Goal: Check status: Check status

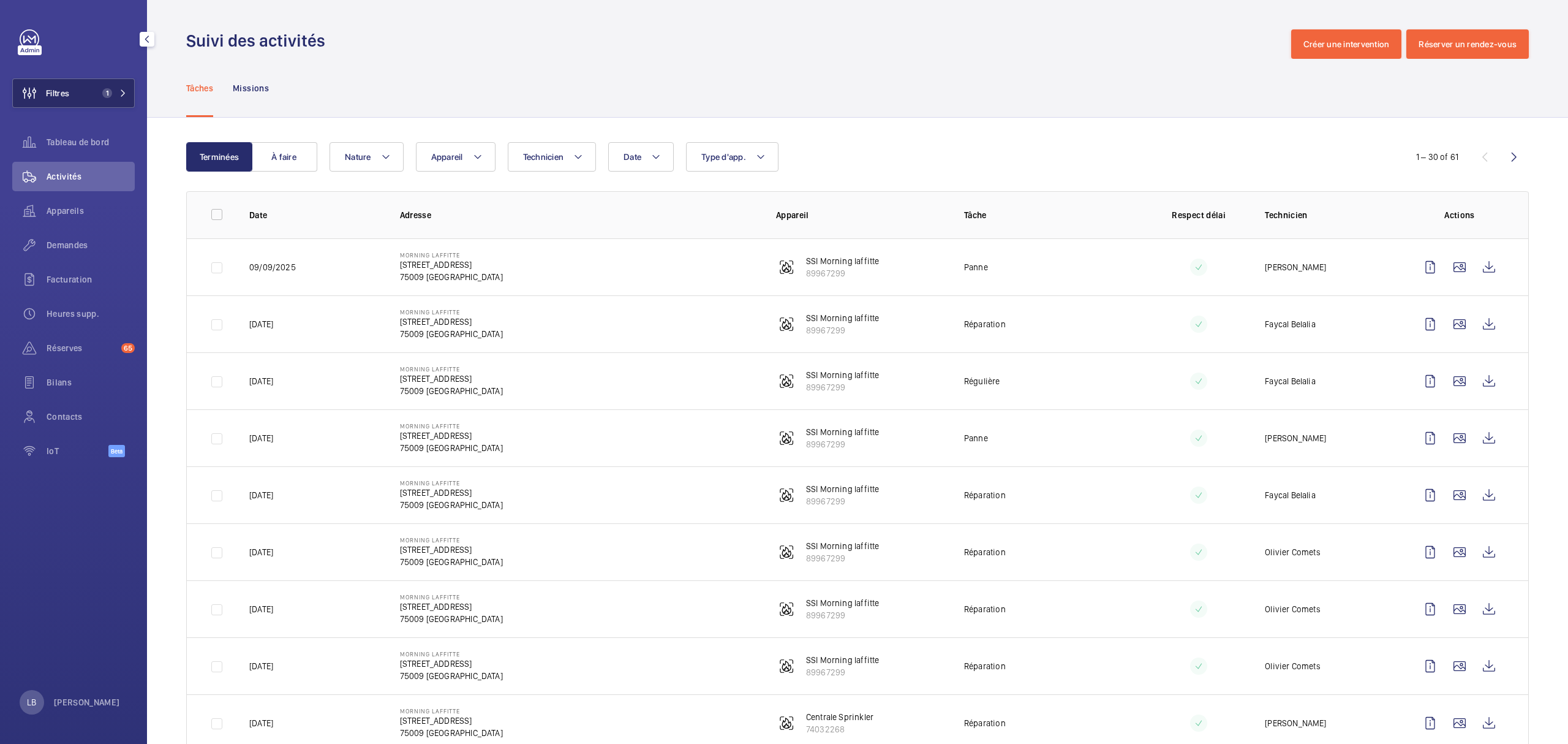
click at [83, 79] on button "Filtres 1" at bounding box center [73, 94] width 122 height 29
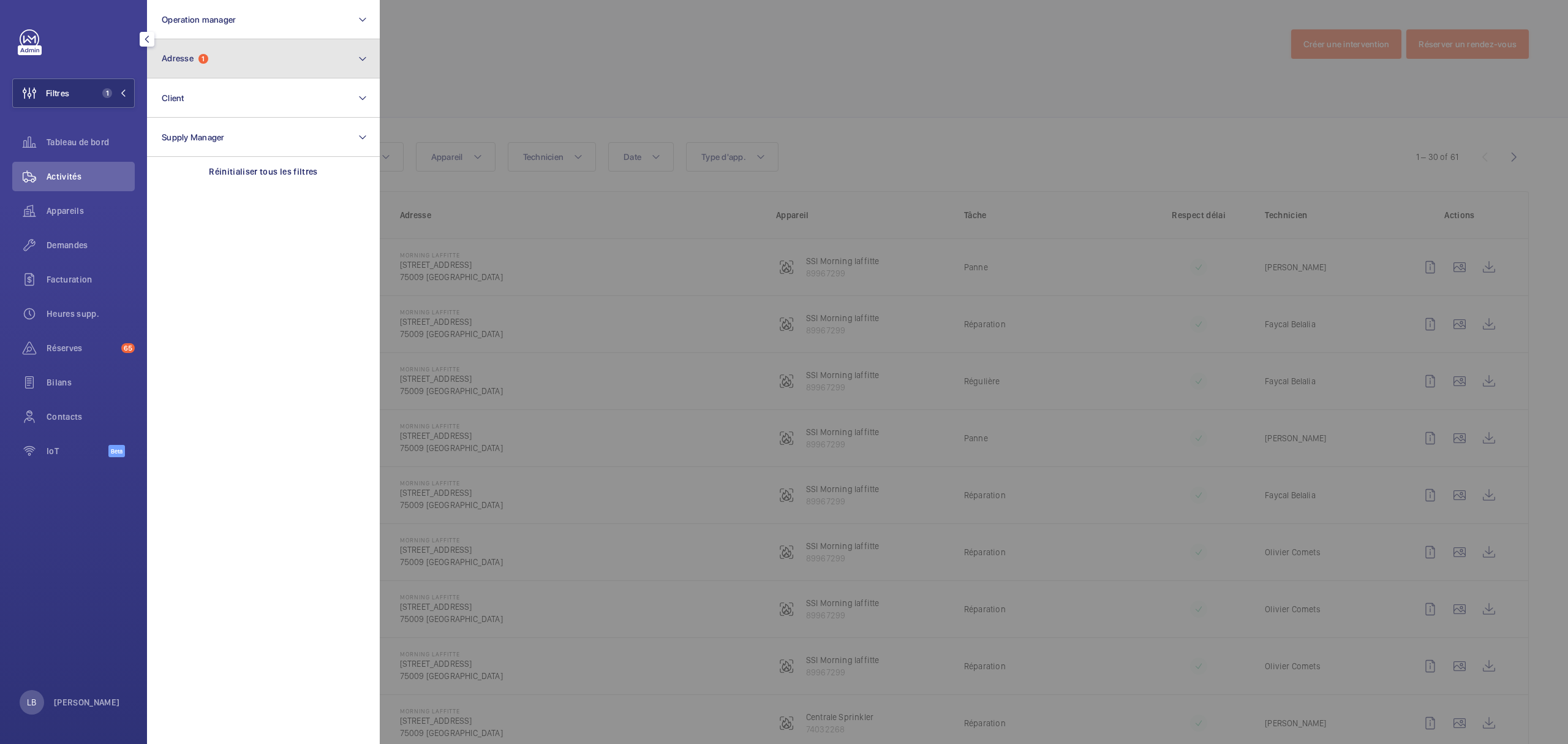
click at [224, 44] on button "Adresse 1" at bounding box center [263, 58] width 233 height 39
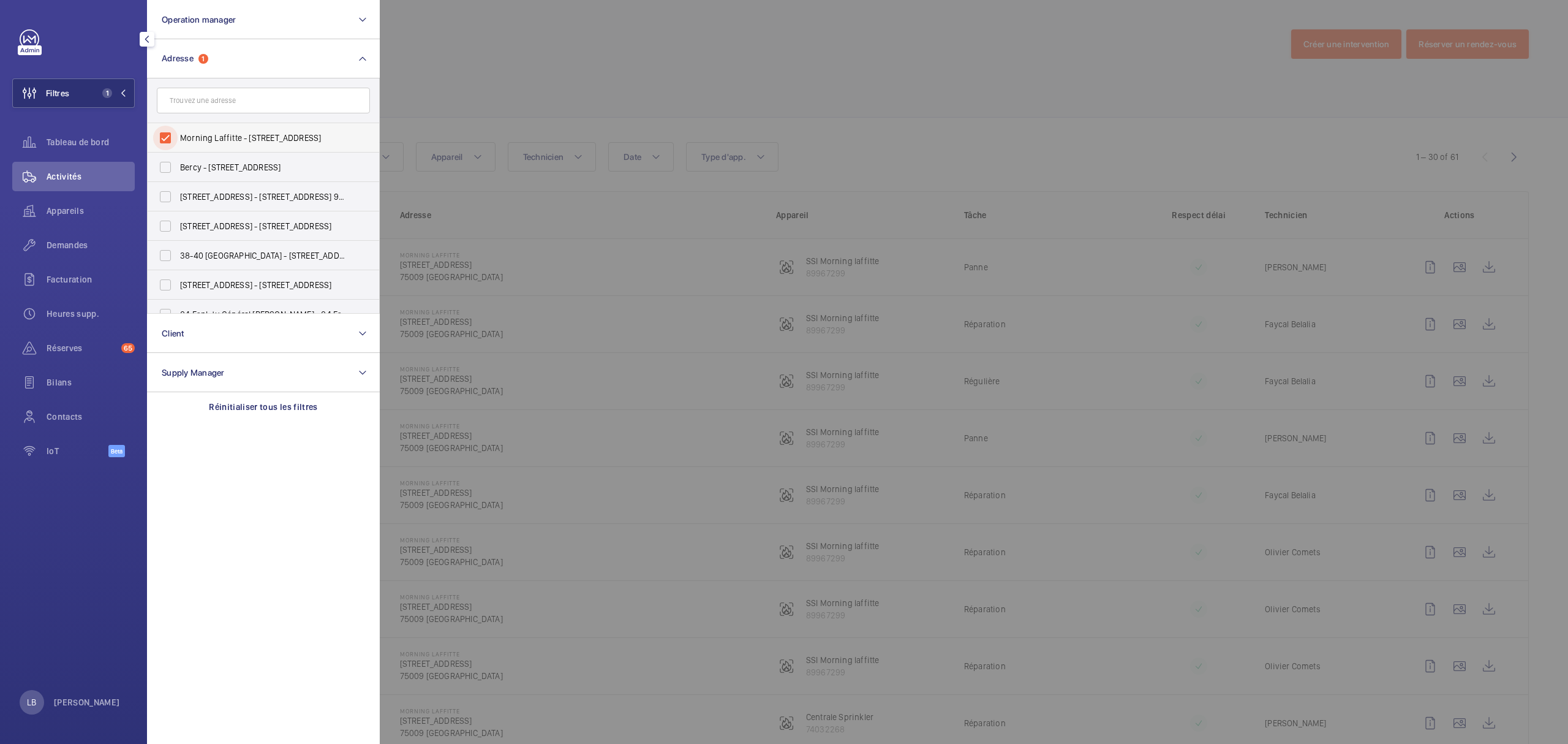
click at [166, 133] on input "Morning Laffitte - [STREET_ADDRESS]" at bounding box center [165, 138] width 24 height 24
checkbox input "false"
click at [82, 85] on button "Filtres" at bounding box center [73, 94] width 122 height 29
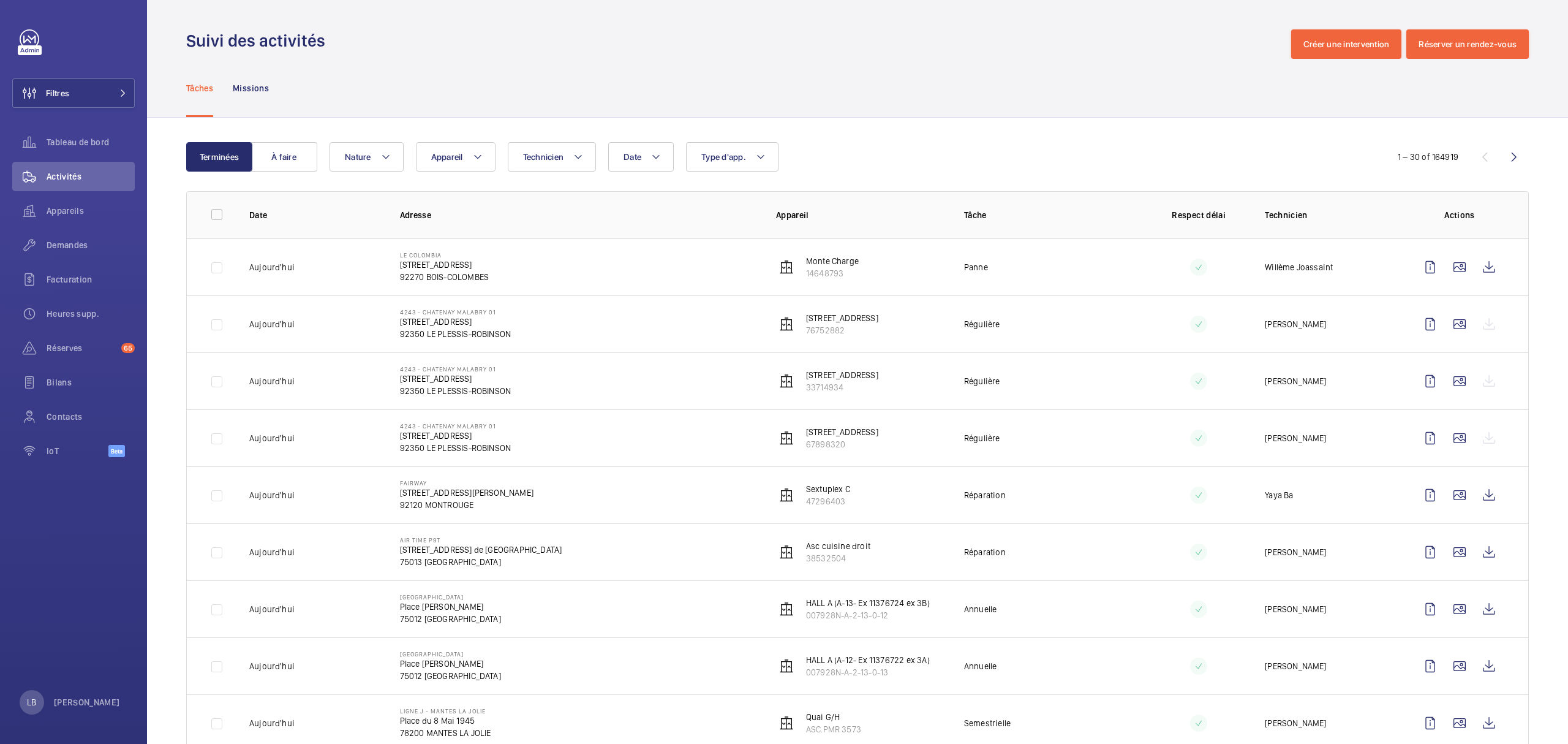
click at [572, 32] on div "Suivi des activités Créer une intervention Réserver un rendez-vous" at bounding box center [858, 44] width 1343 height 29
click at [88, 94] on button "Filtres" at bounding box center [73, 94] width 122 height 29
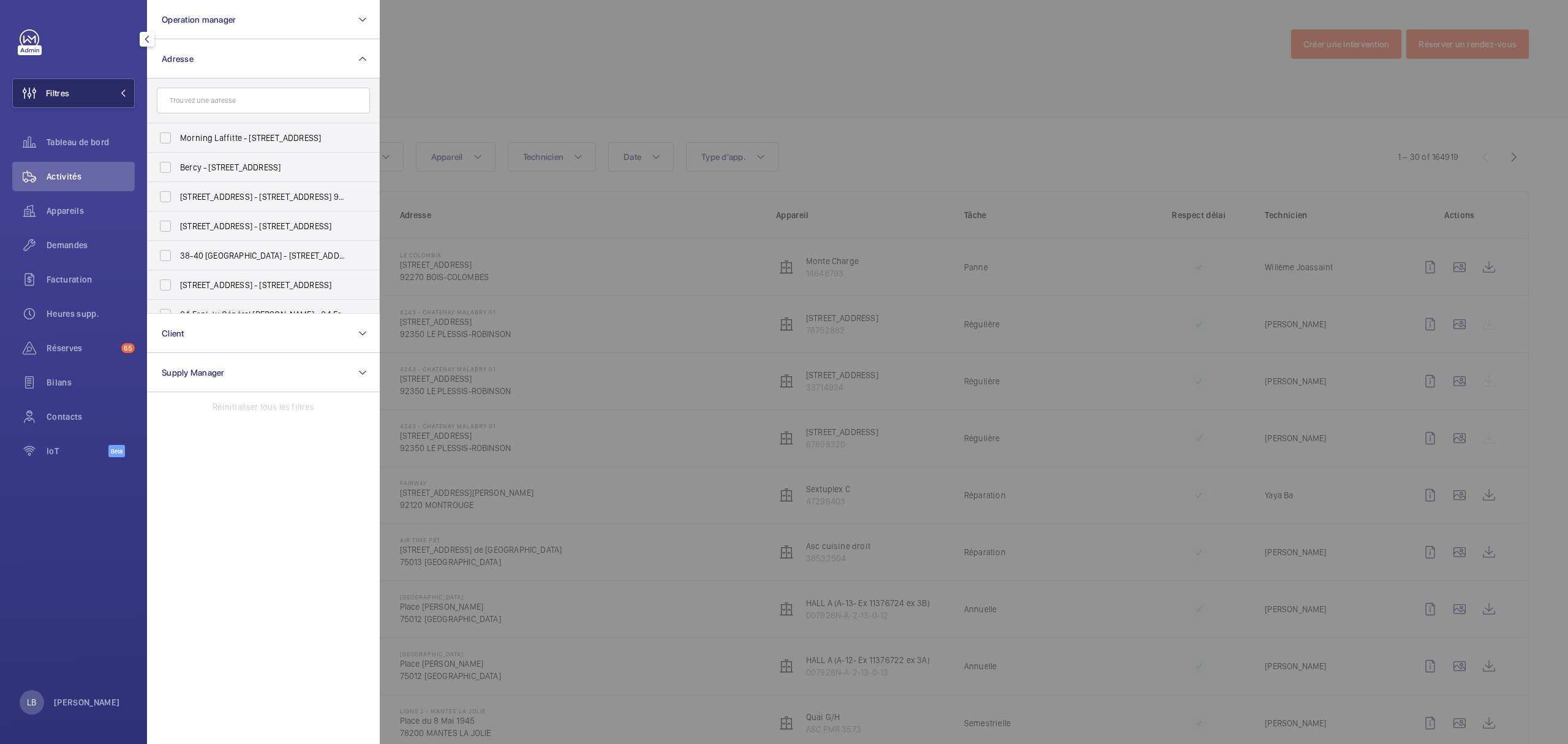
click at [87, 98] on button "Filtres" at bounding box center [73, 94] width 122 height 29
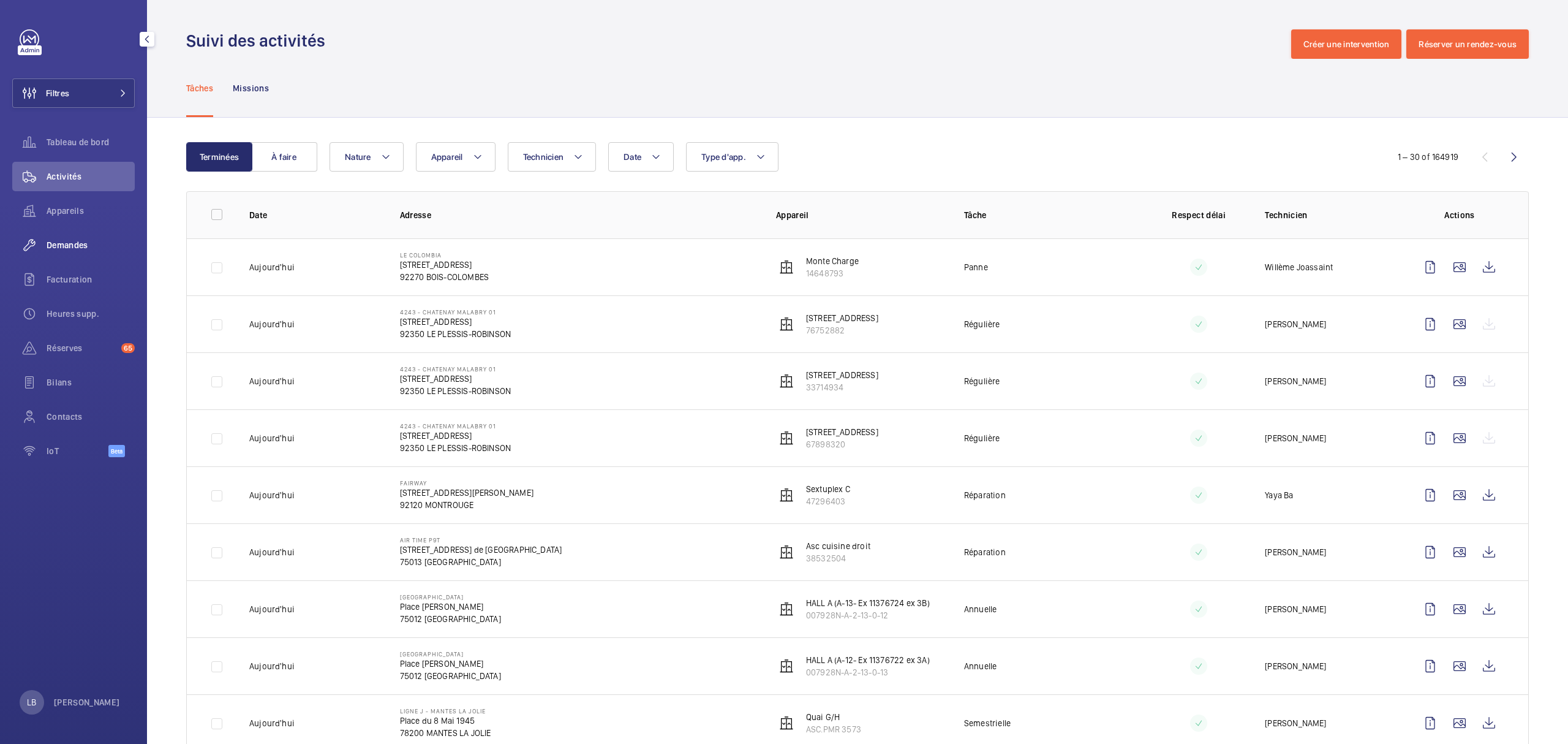
click at [70, 242] on span "Demandes" at bounding box center [91, 245] width 88 height 12
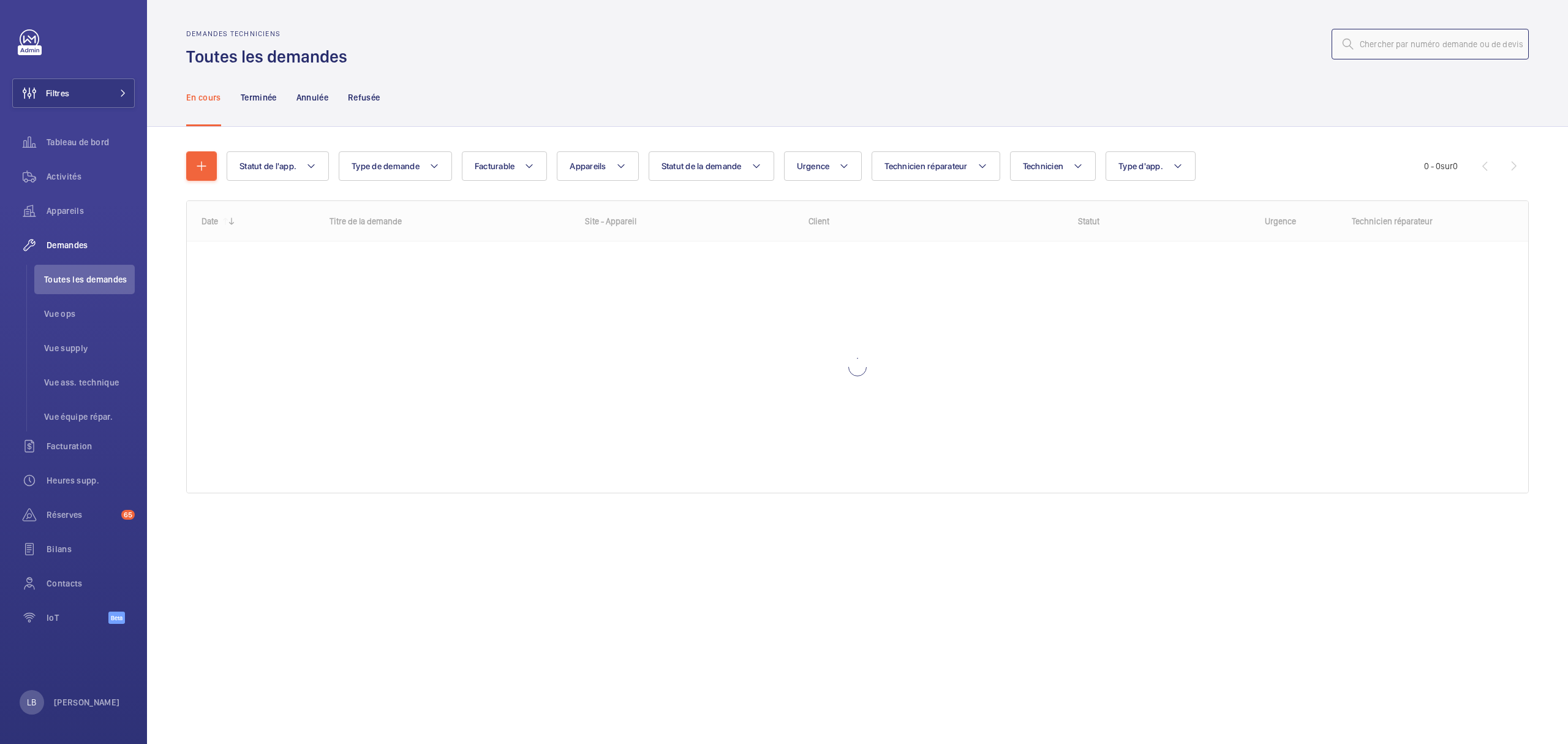
click at [1393, 49] on input "text" at bounding box center [1430, 43] width 198 height 30
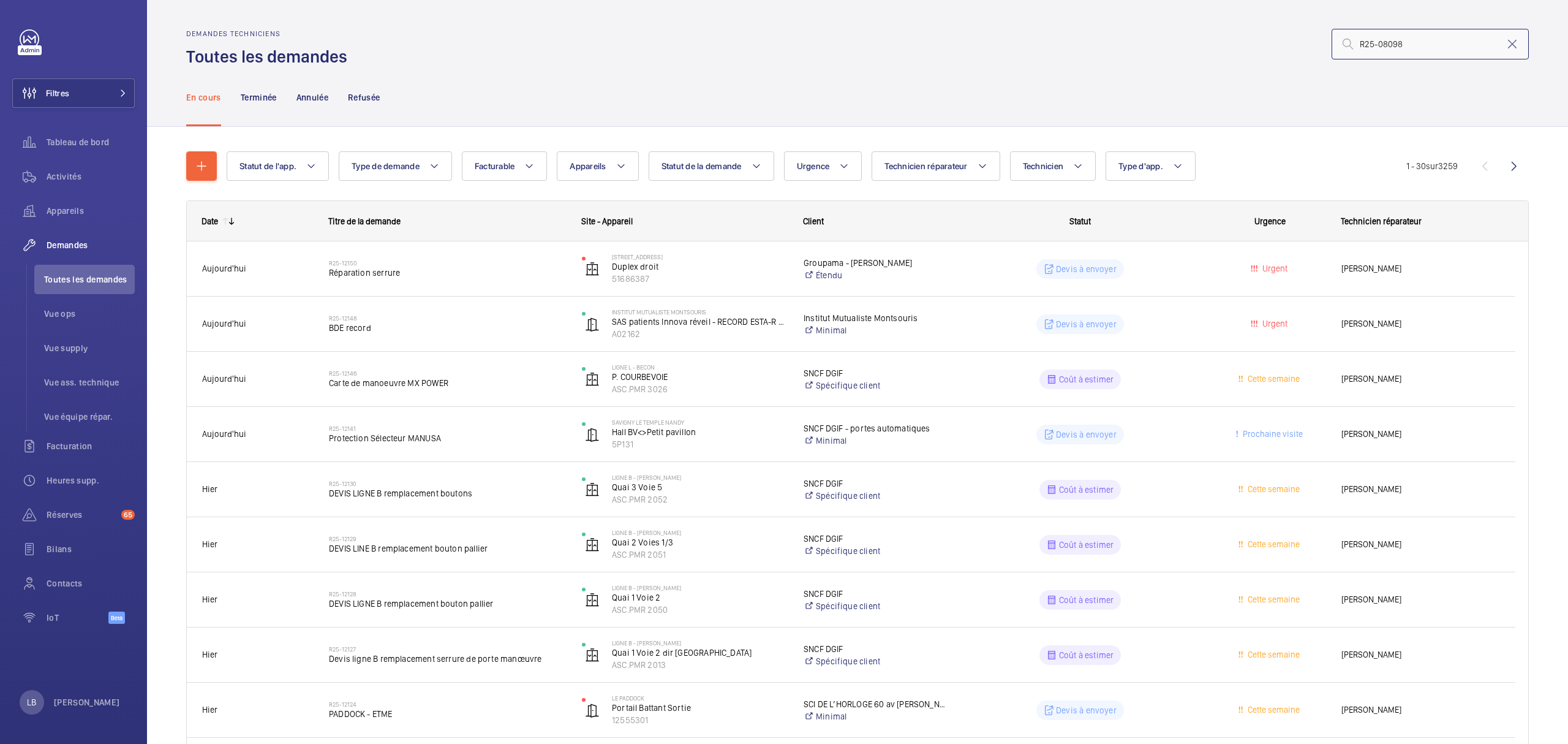
type input "R25-08098"
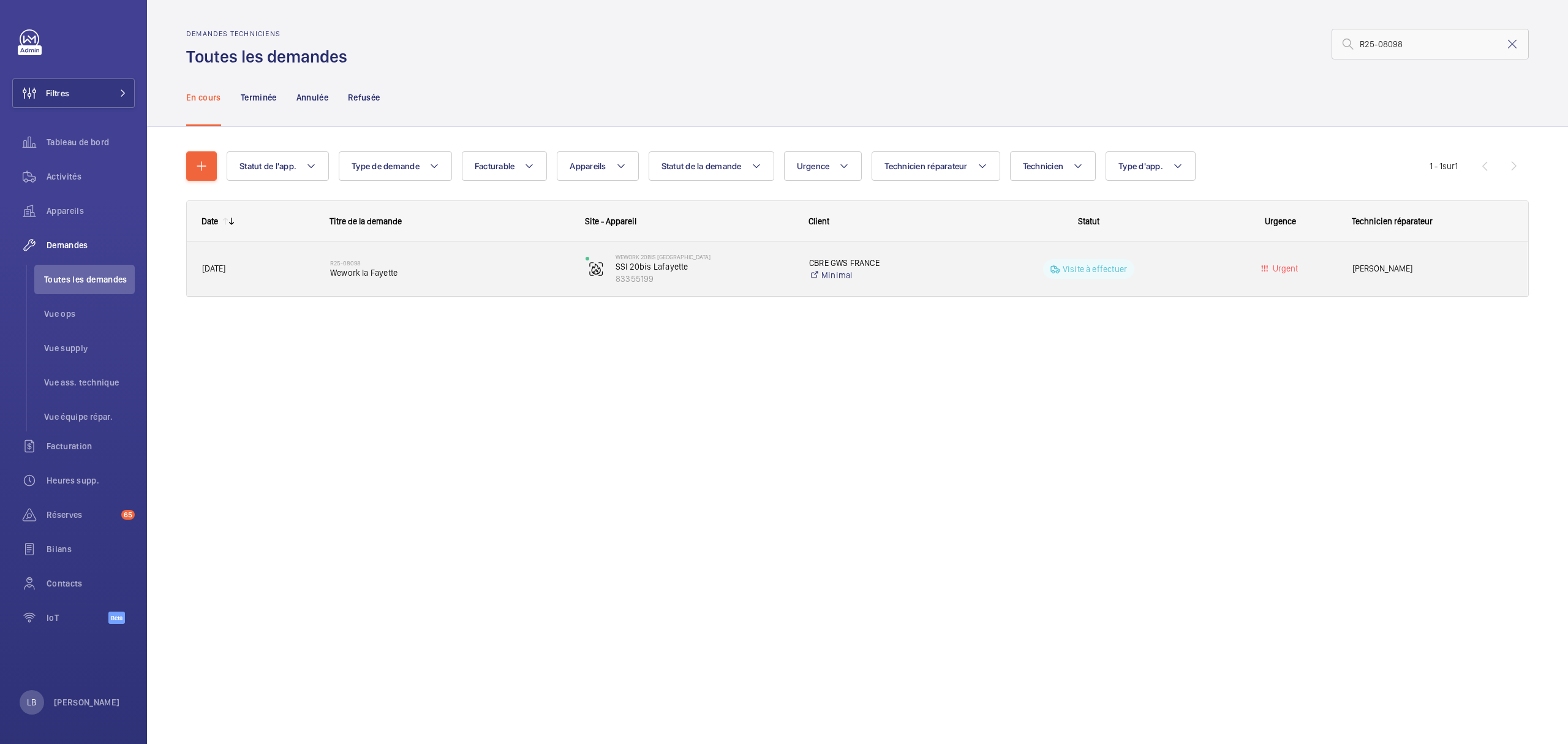
click at [1182, 272] on wm-front-pills-cell "Visite à effectuer" at bounding box center [1089, 268] width 240 height 20
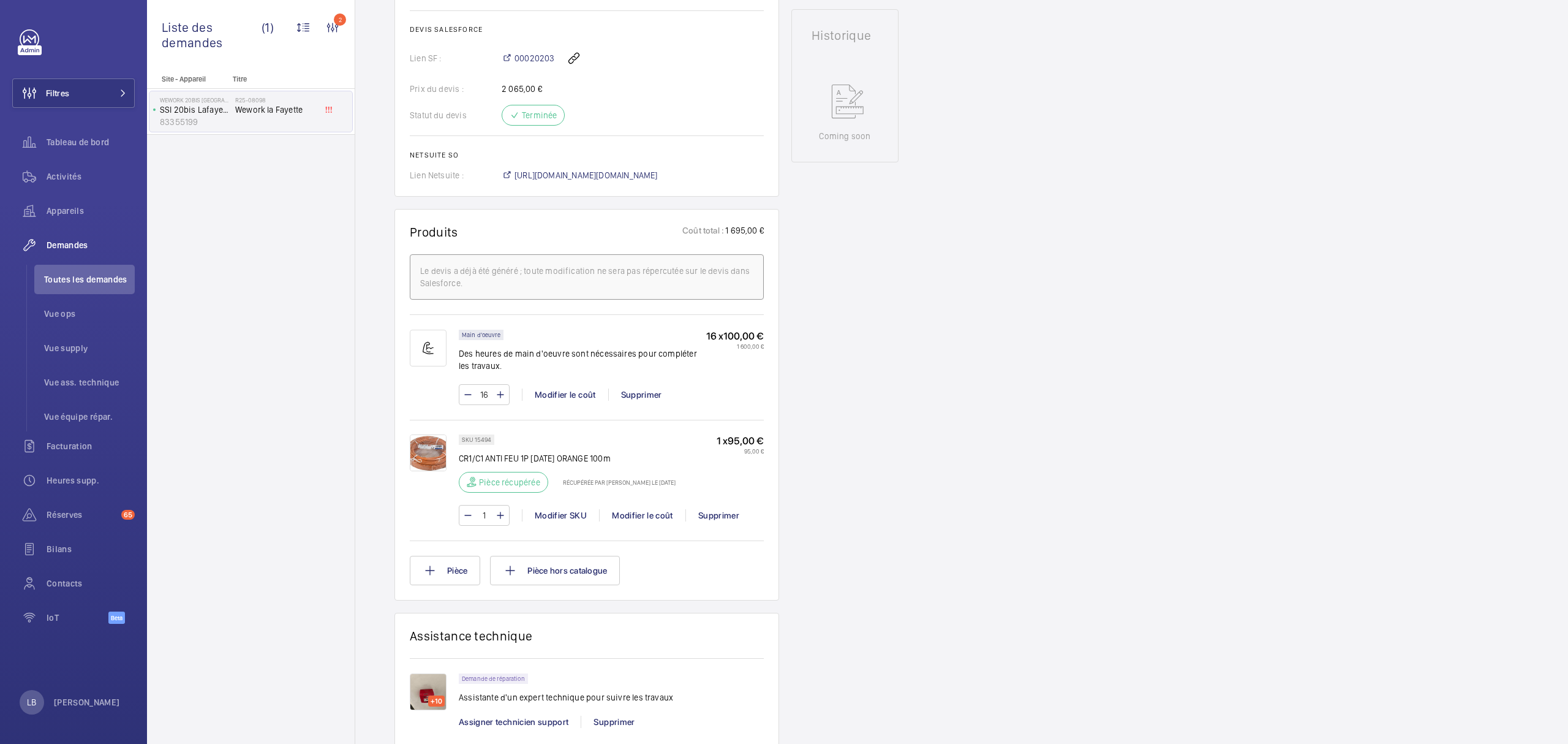
scroll to position [572, 0]
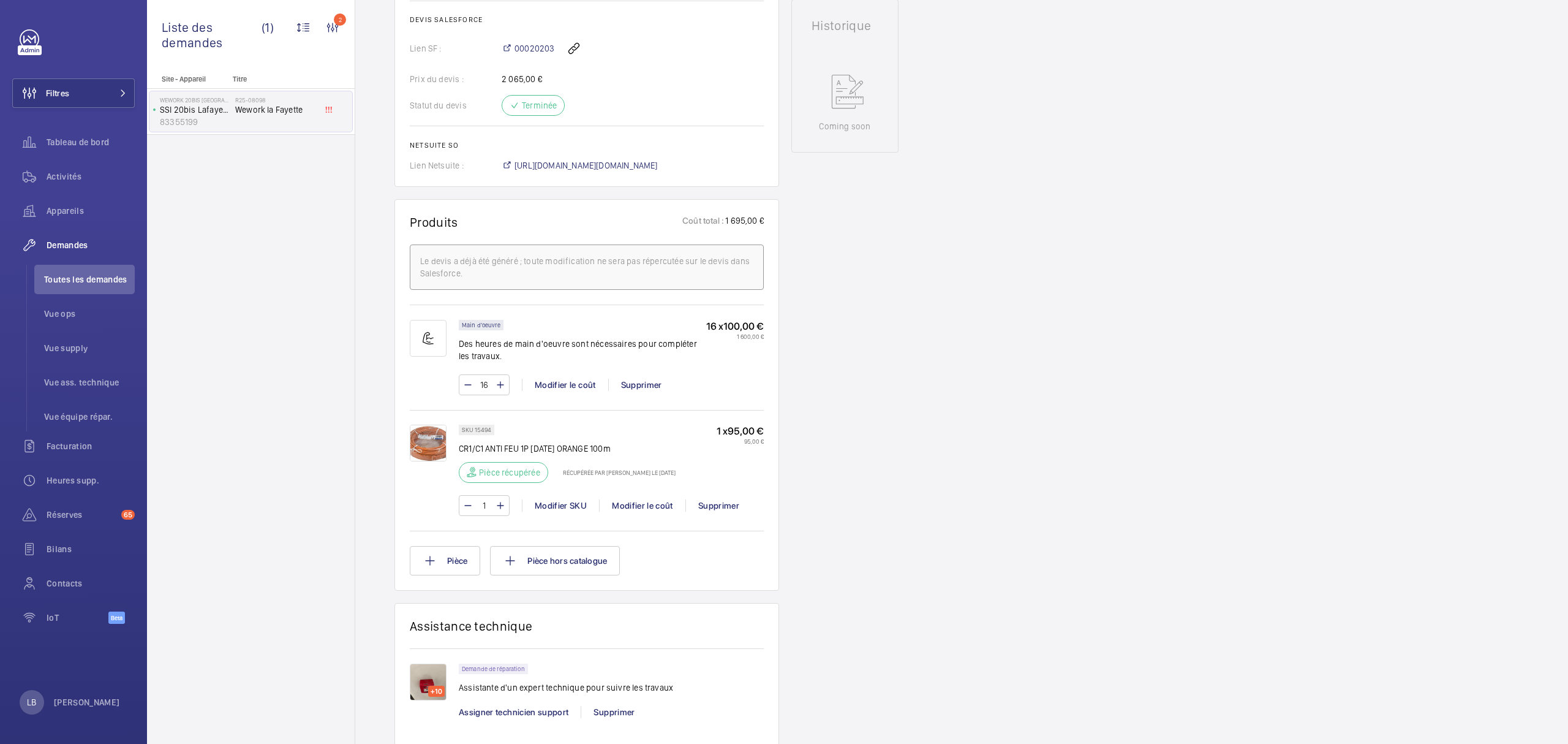
drag, startPoint x: 1224, startPoint y: 564, endPoint x: 1123, endPoint y: 488, distance: 126.4
click at [1224, 564] on div "Demandes techniciens R25-08098 Une demande de réparation a été créée le [DATE] …" at bounding box center [962, 311] width 1213 height 1527
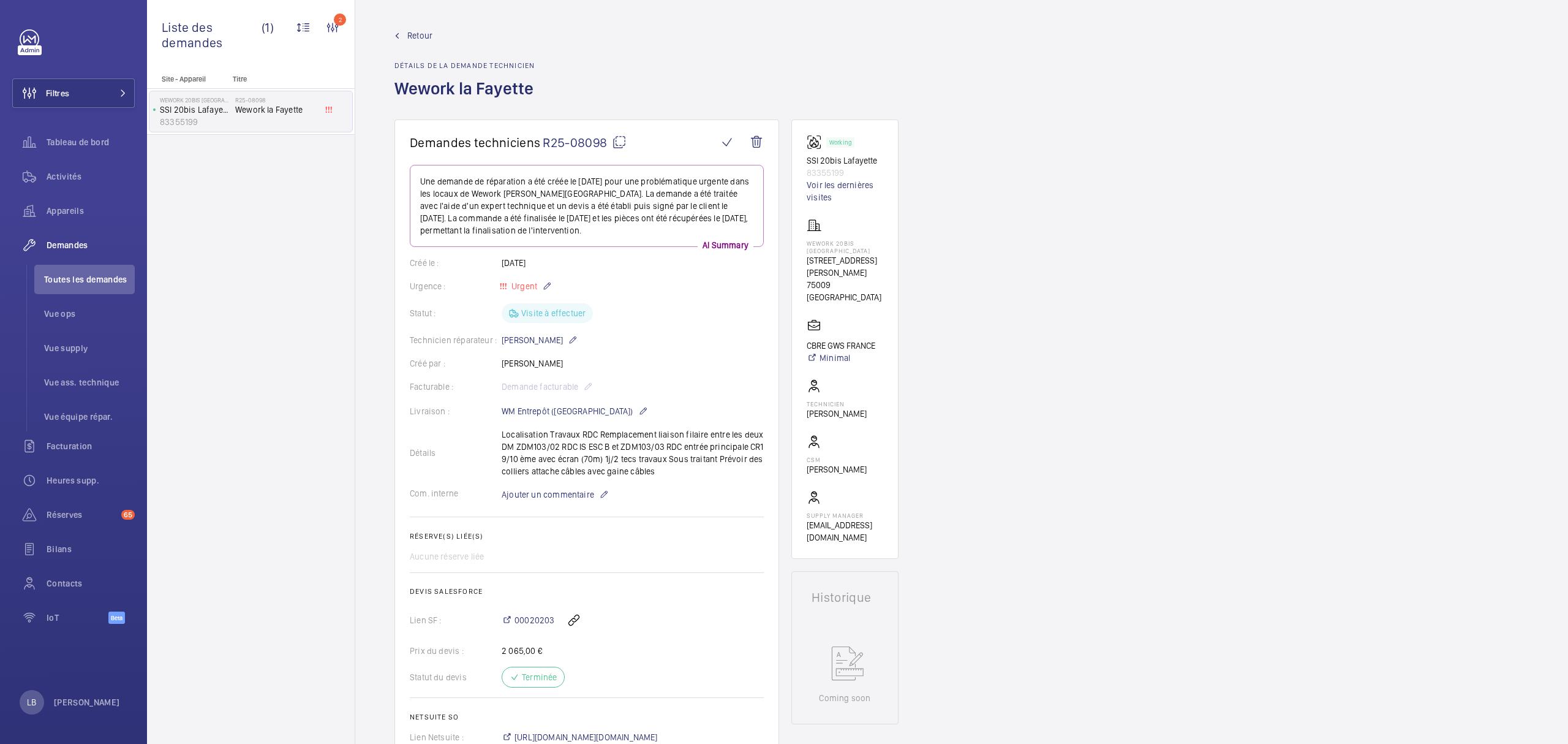
click at [418, 35] on span "Retour" at bounding box center [419, 36] width 25 height 12
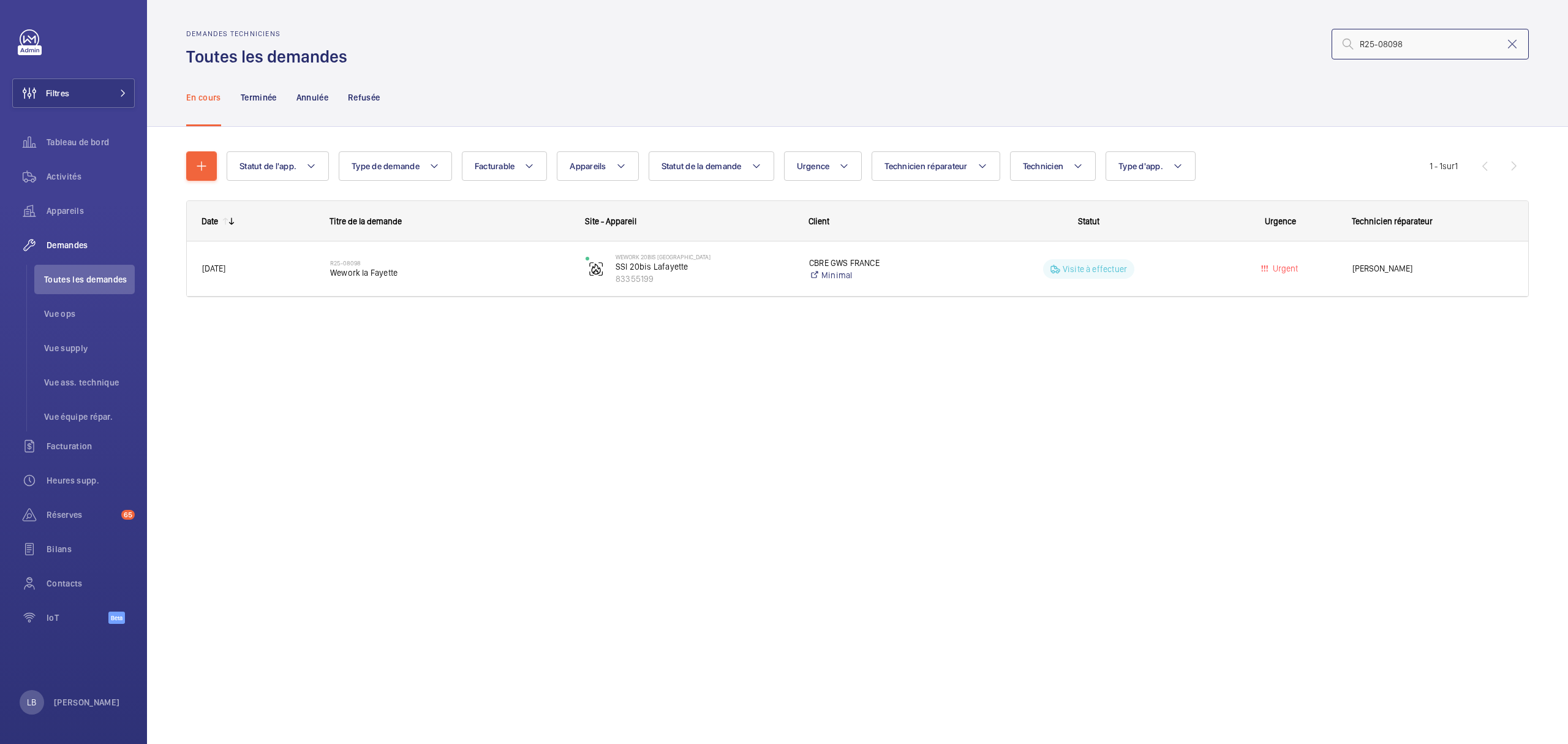
click at [1427, 45] on input "R25-08098" at bounding box center [1430, 43] width 198 height 30
paste input "747"
click at [1435, 48] on input "R25-07478" at bounding box center [1430, 43] width 198 height 30
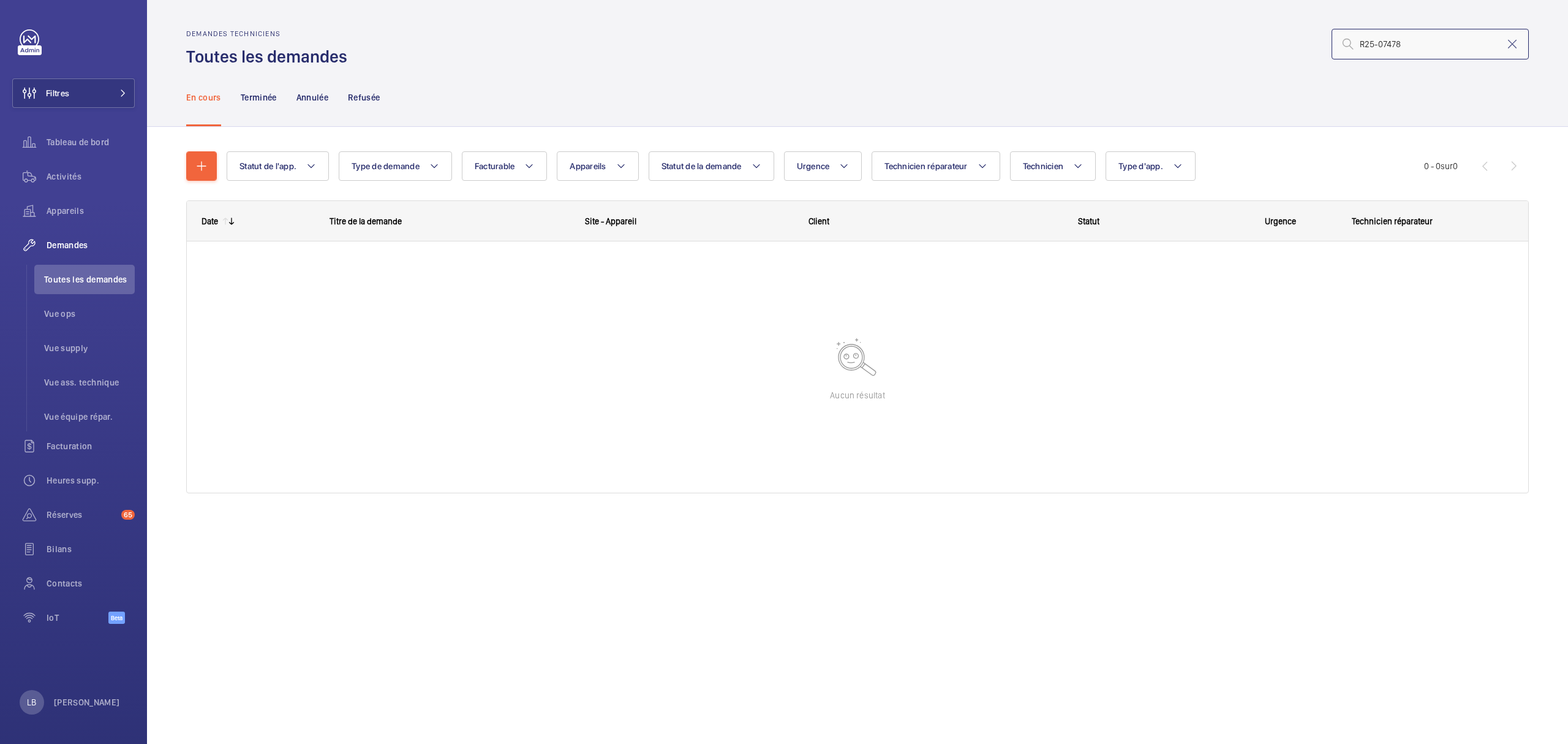
drag, startPoint x: 1377, startPoint y: 44, endPoint x: 1356, endPoint y: 44, distance: 21.0
click at [1356, 44] on input "R25-07478" at bounding box center [1430, 43] width 198 height 30
type input "07478"
click at [1400, 49] on input "07478" at bounding box center [1430, 43] width 198 height 30
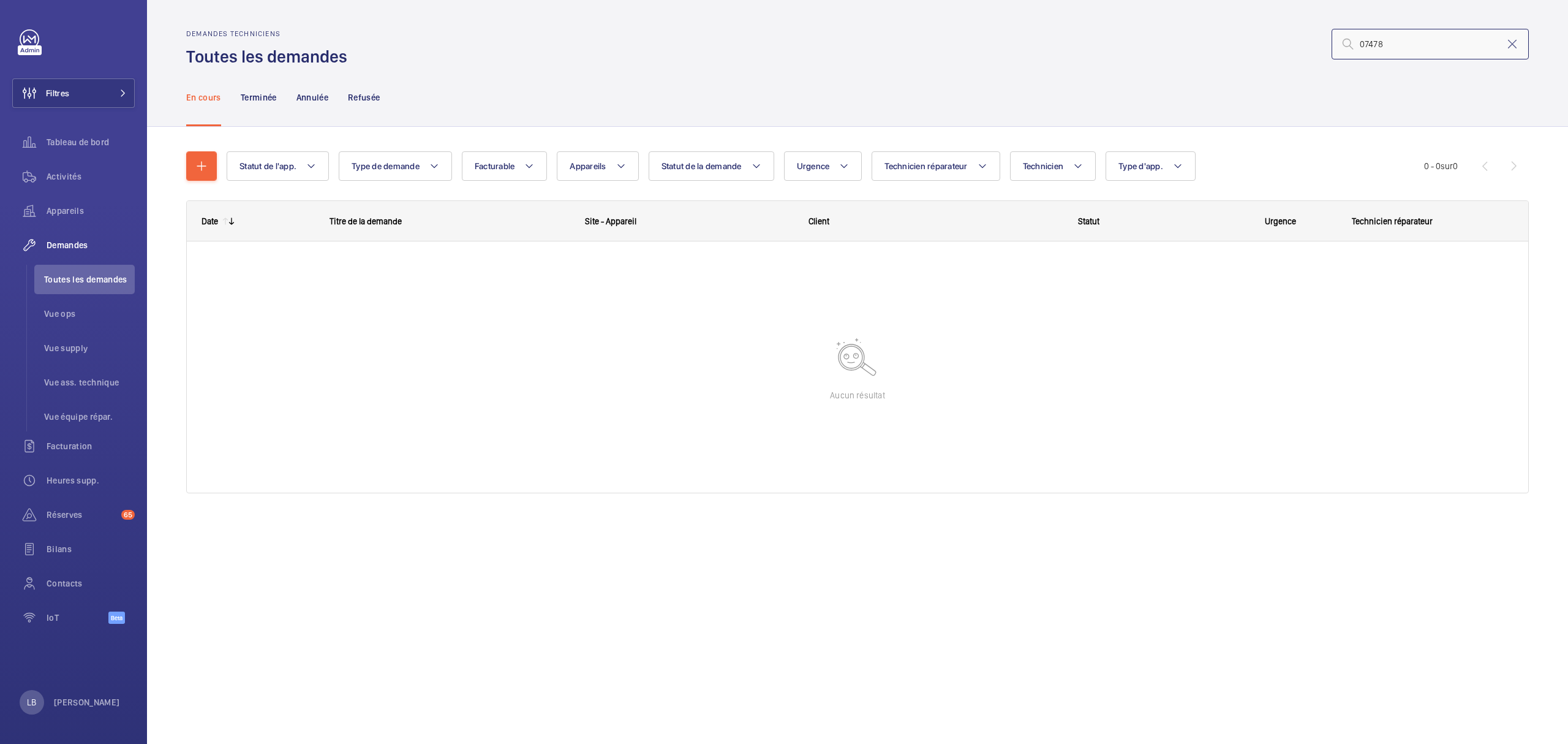
click at [1407, 49] on input "07478" at bounding box center [1430, 43] width 198 height 30
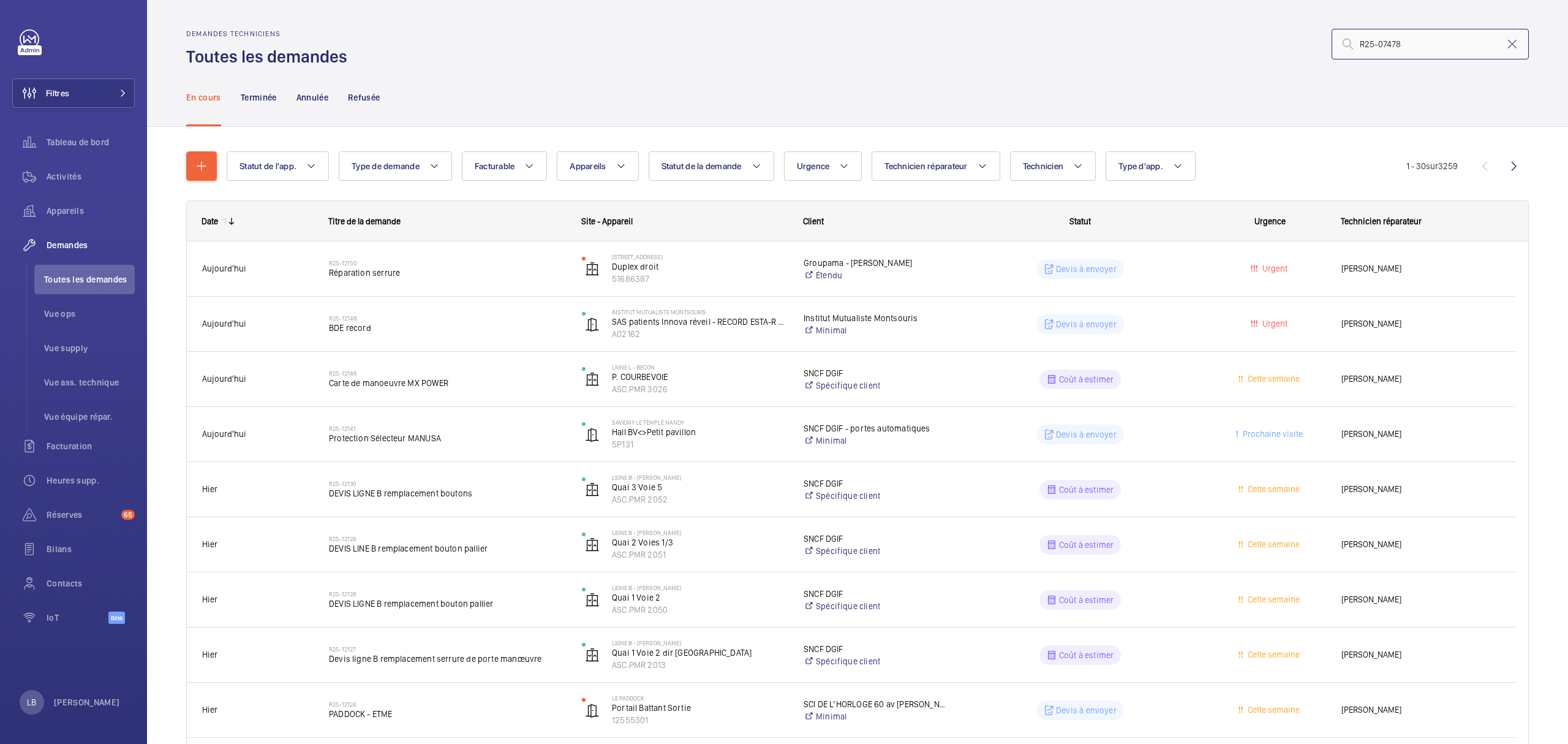
click at [1425, 45] on input "R25-07478" at bounding box center [1430, 43] width 198 height 30
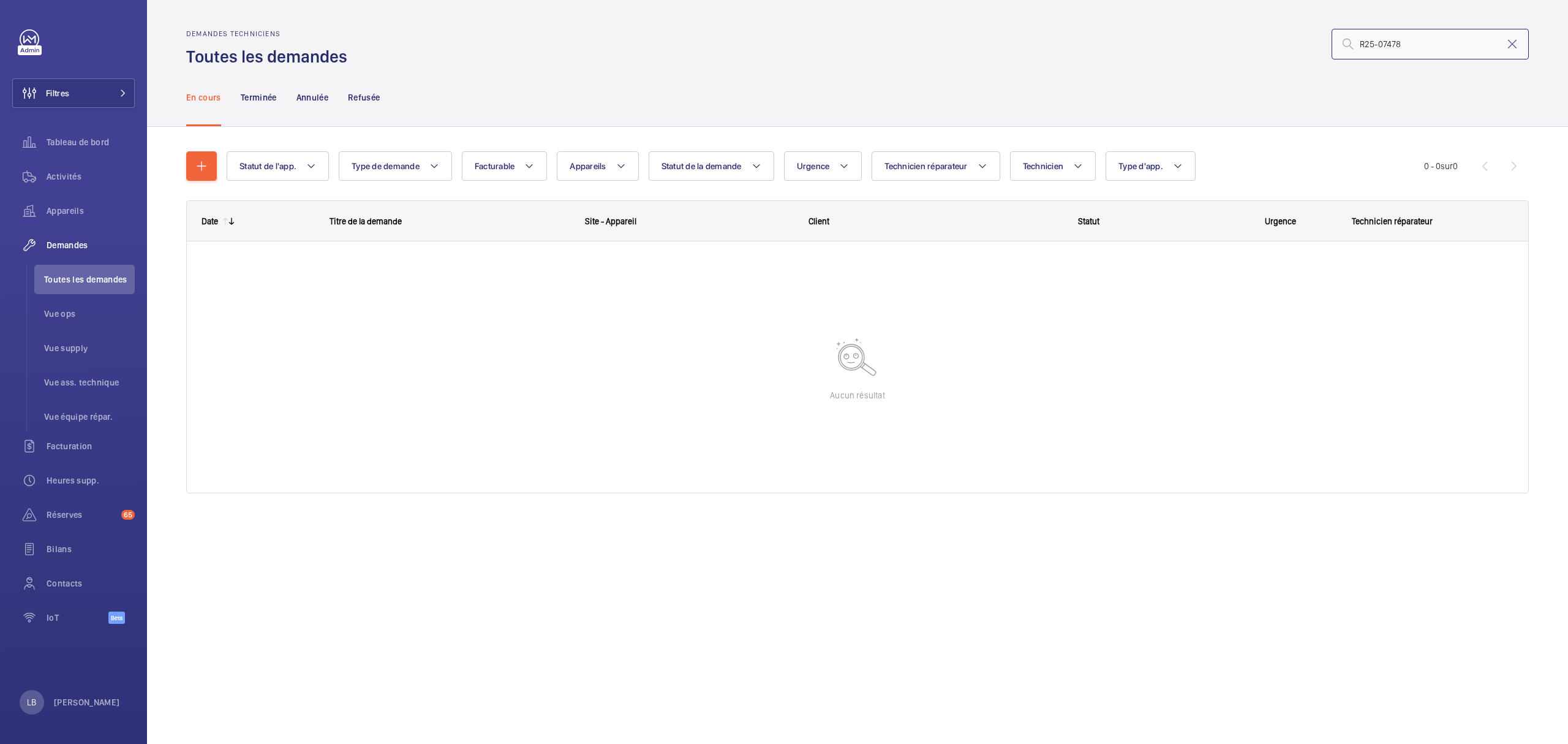
drag, startPoint x: 1378, startPoint y: 45, endPoint x: 1317, endPoint y: 55, distance: 61.8
click at [1317, 55] on div "R25-07478" at bounding box center [942, 44] width 1175 height 29
type input "07478"
click at [1413, 43] on input "07478" at bounding box center [1430, 43] width 198 height 30
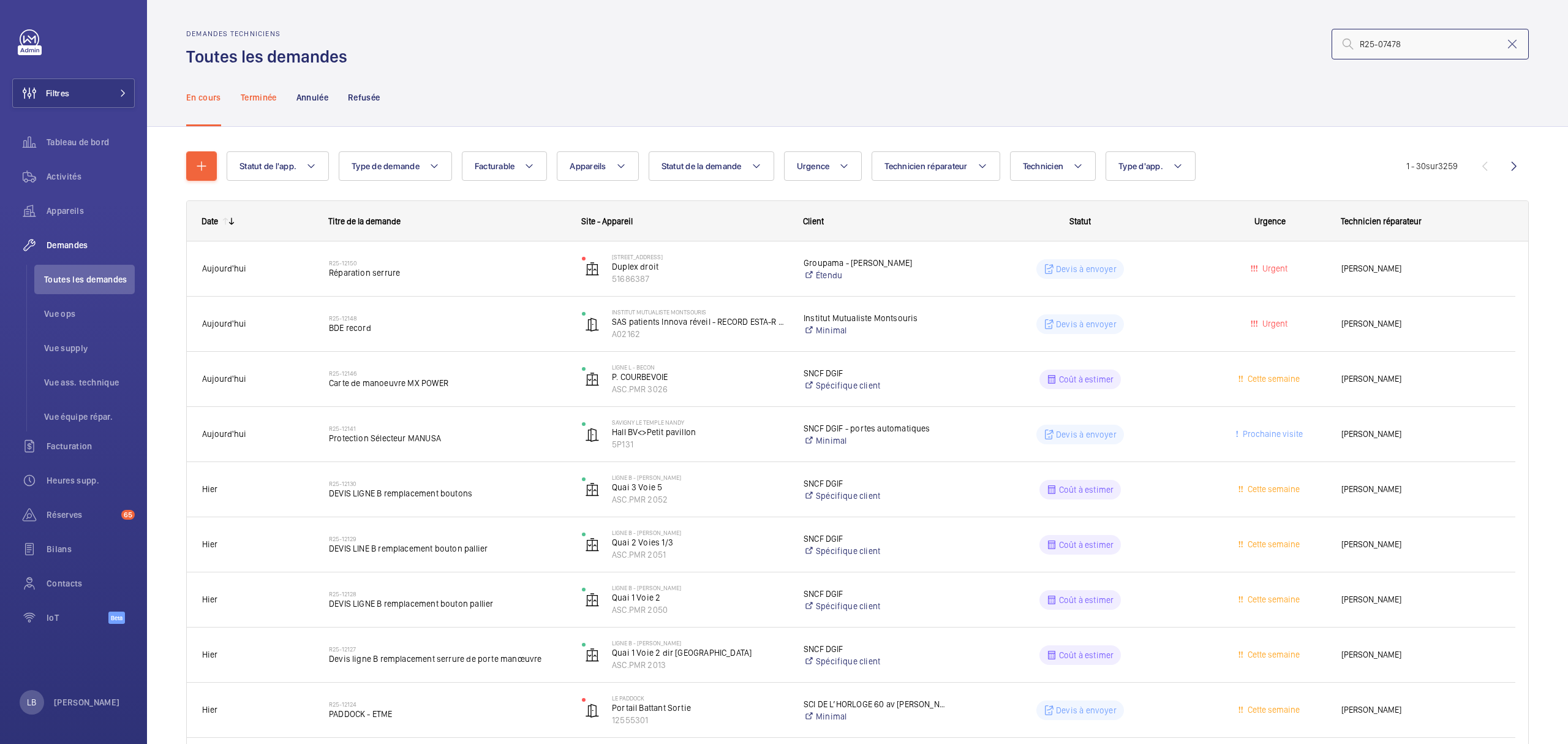
type input "R25-07478"
click at [269, 91] on p "Terminée" at bounding box center [259, 97] width 36 height 12
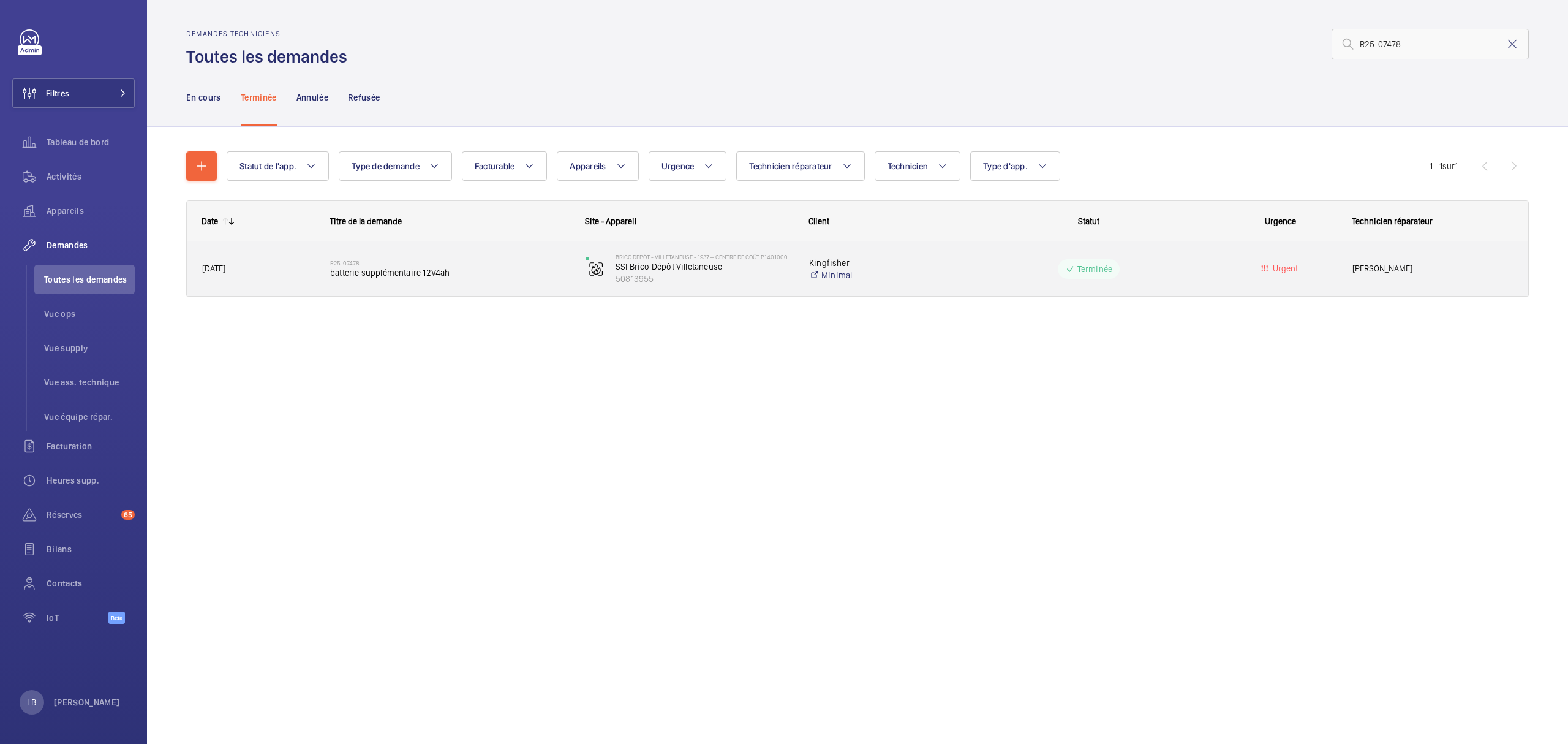
click at [1189, 271] on wm-front-pills-cell "Terminée" at bounding box center [1089, 268] width 240 height 20
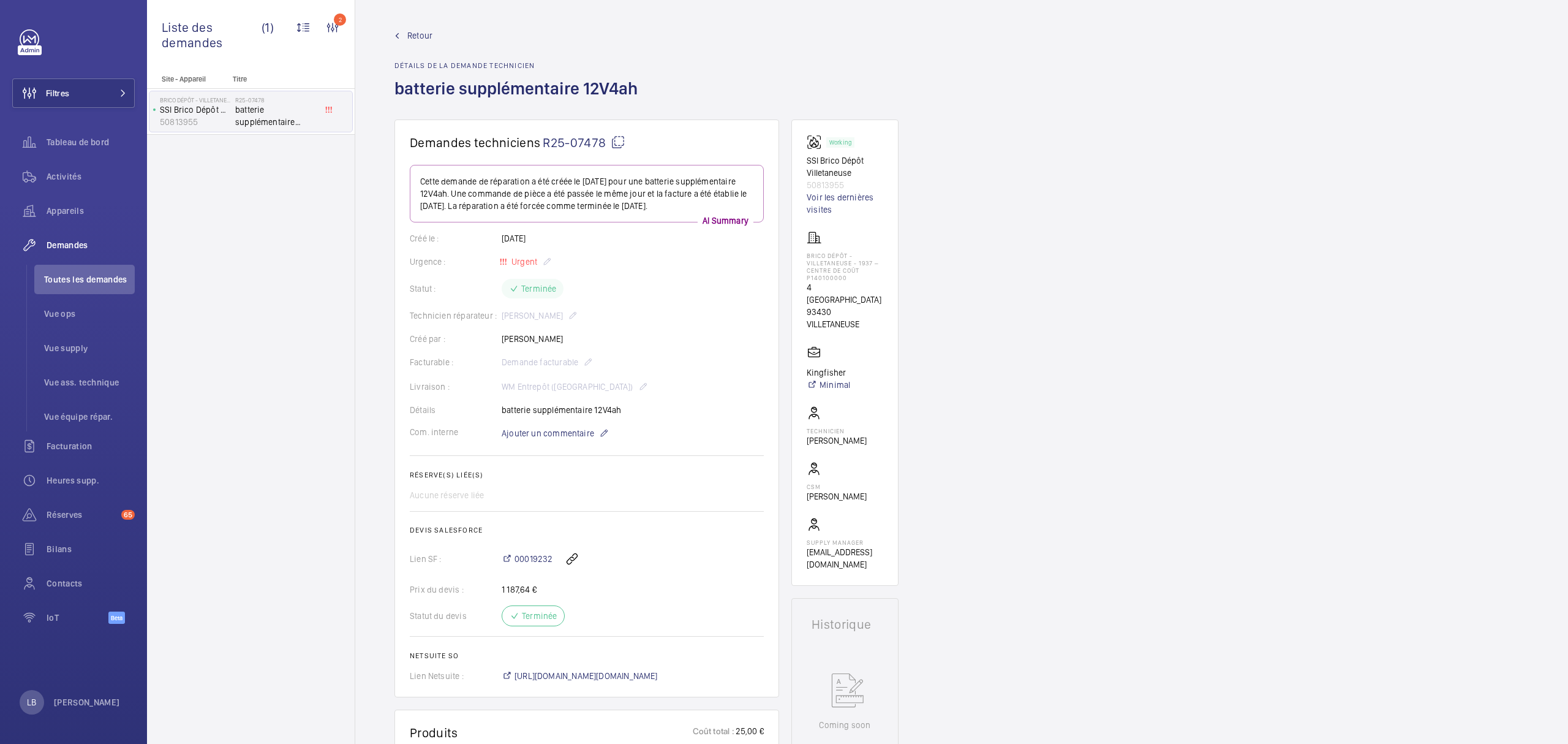
click at [407, 36] on span "Retour" at bounding box center [419, 36] width 25 height 12
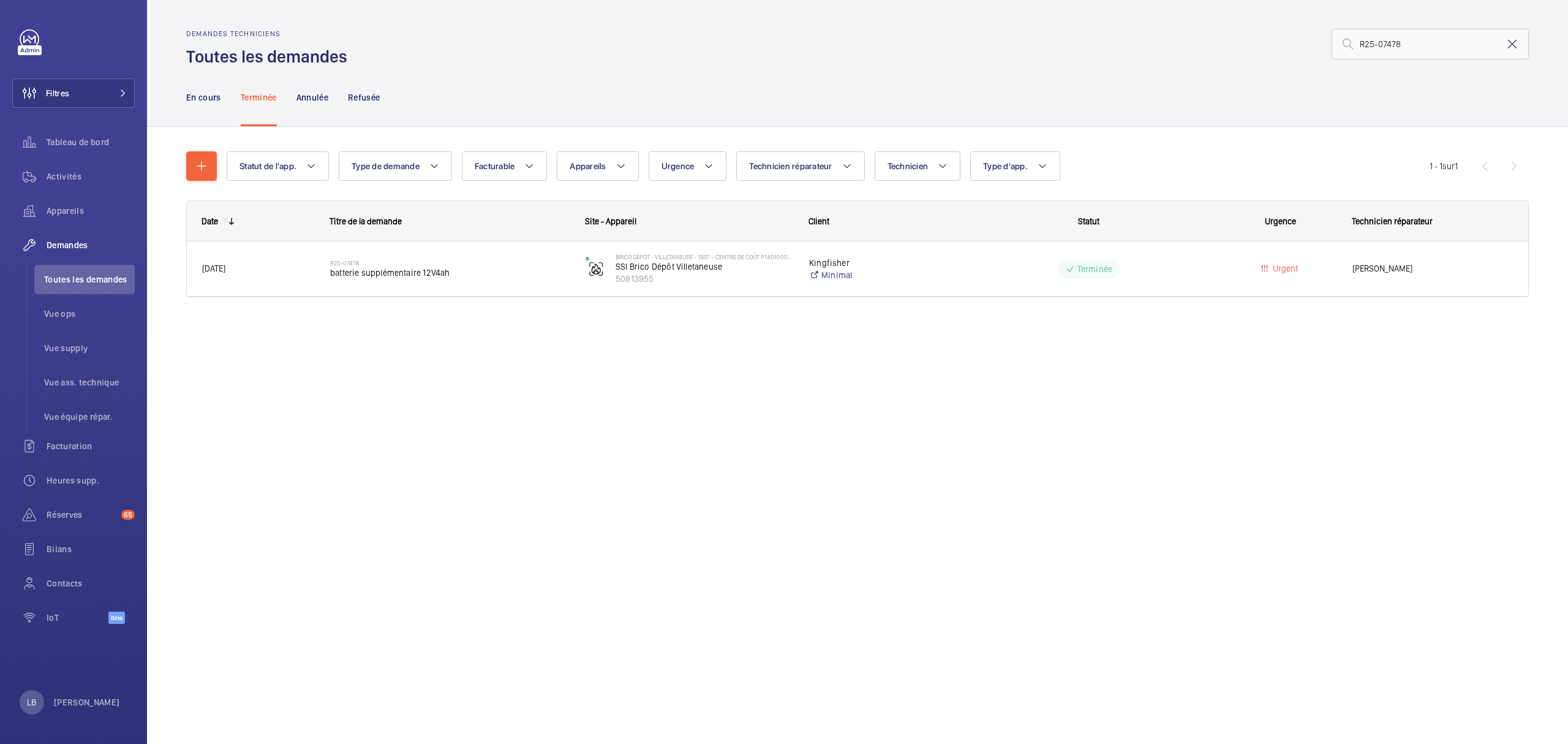
click at [1511, 45] on mat-icon at bounding box center [1513, 43] width 15 height 15
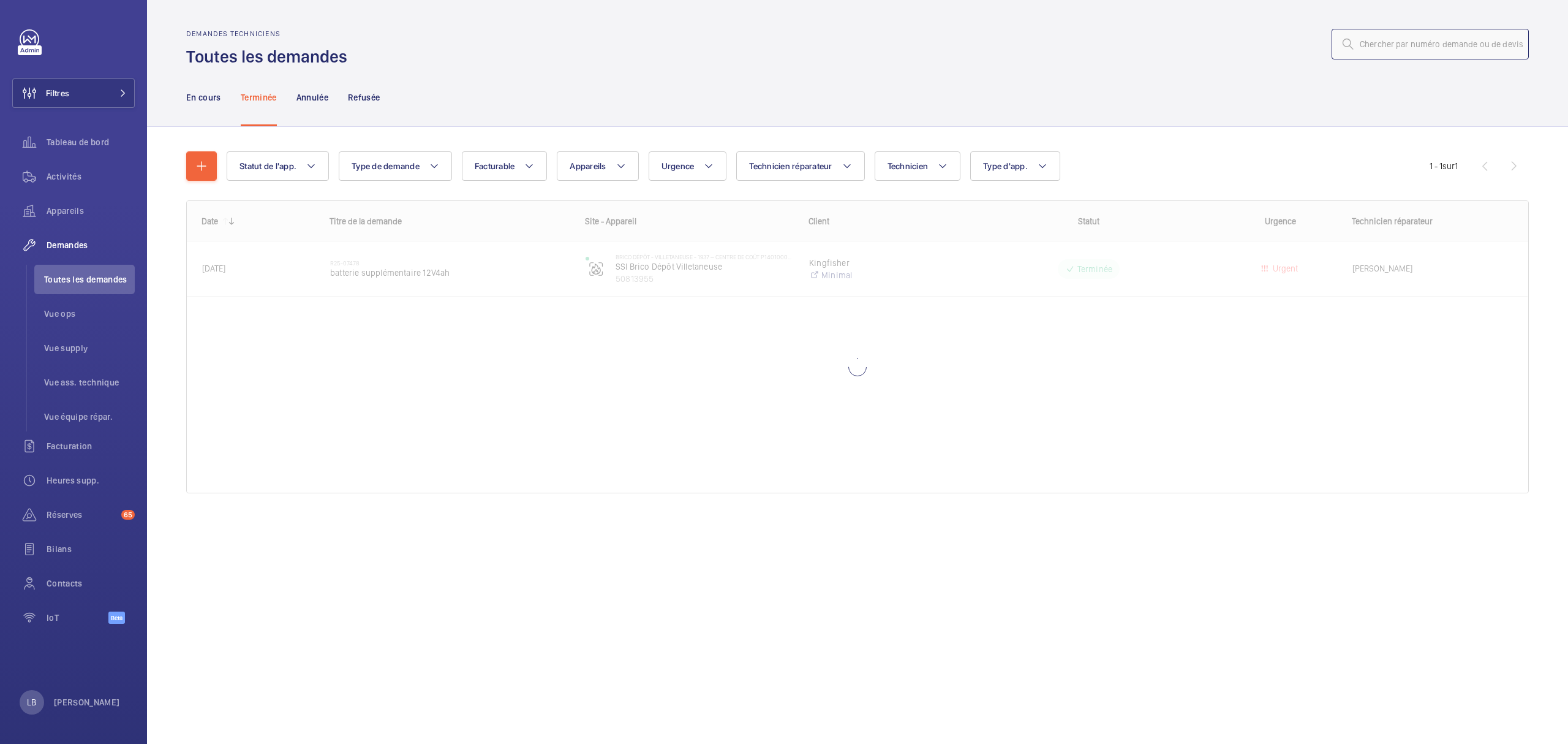
click at [1417, 42] on input "text" at bounding box center [1430, 43] width 198 height 30
type input "R25-11750"
click at [198, 99] on p "En cours" at bounding box center [204, 97] width 35 height 12
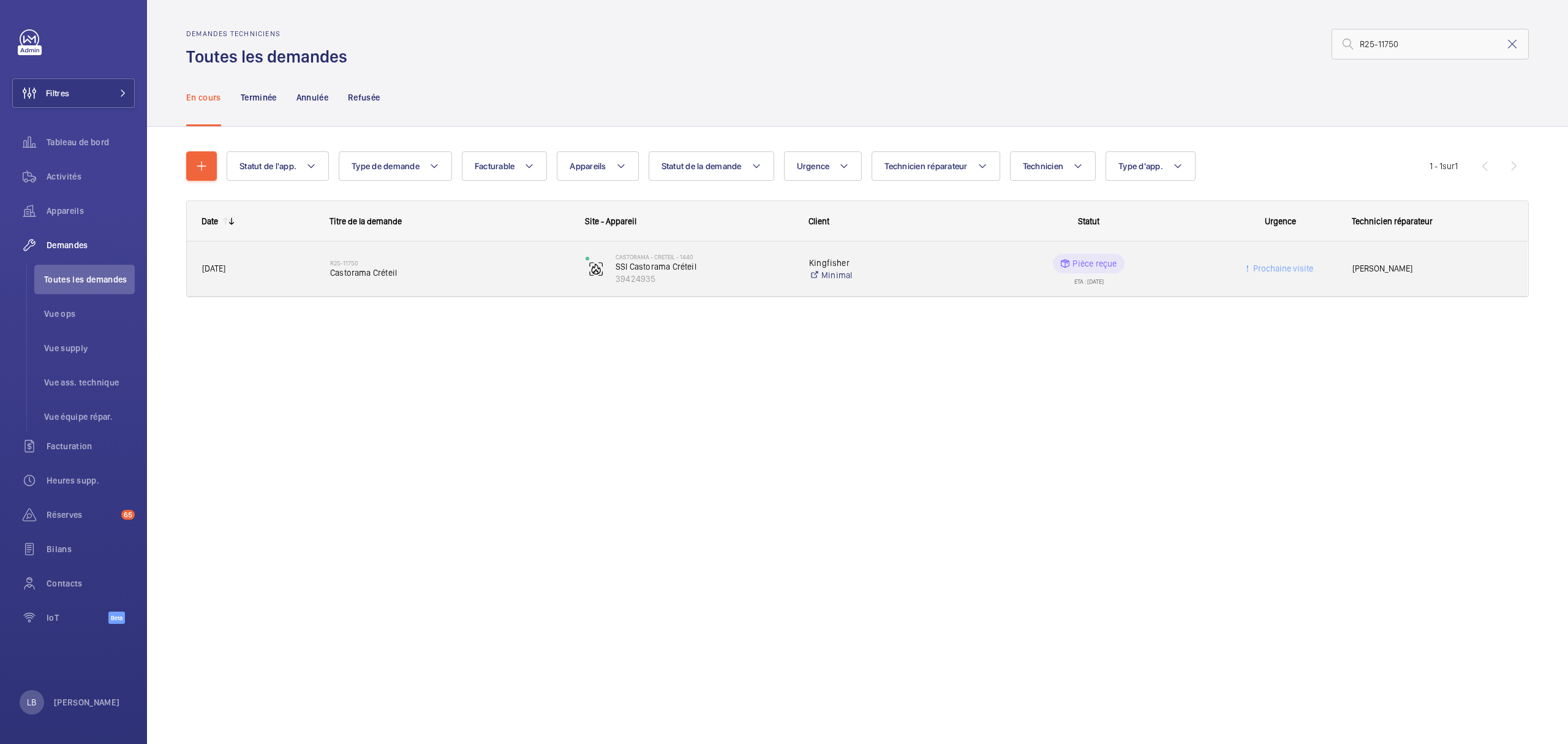
click at [1189, 281] on wm-front-pills-cell "Pièce reçue ETA : [DATE]" at bounding box center [1089, 268] width 240 height 30
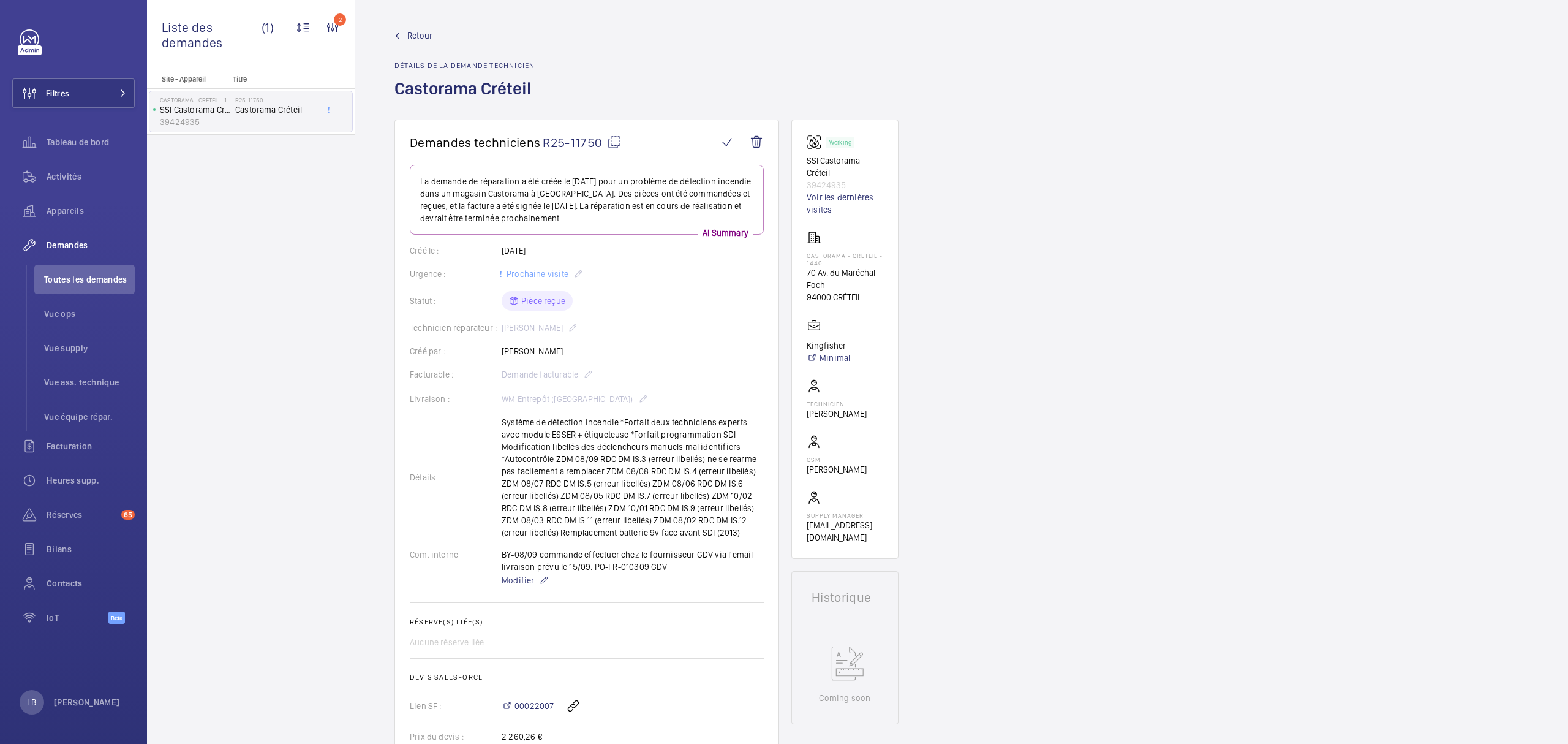
click at [615, 142] on mat-icon at bounding box center [614, 142] width 15 height 15
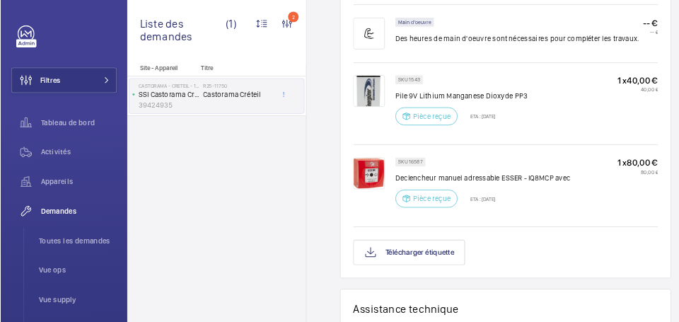
scroll to position [1037, 0]
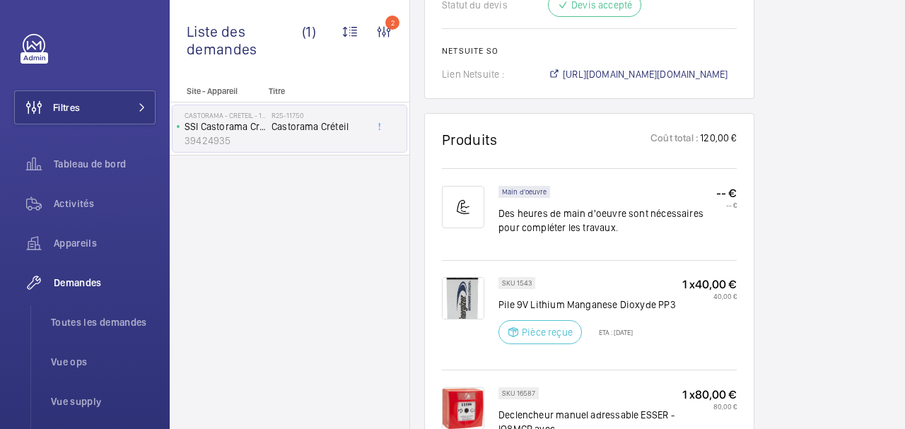
click at [321, 274] on div "Site - Appareil Titre Castorama - CRETEIL - 1440 SSI Castorama Créteil 39424935…" at bounding box center [290, 257] width 240 height 343
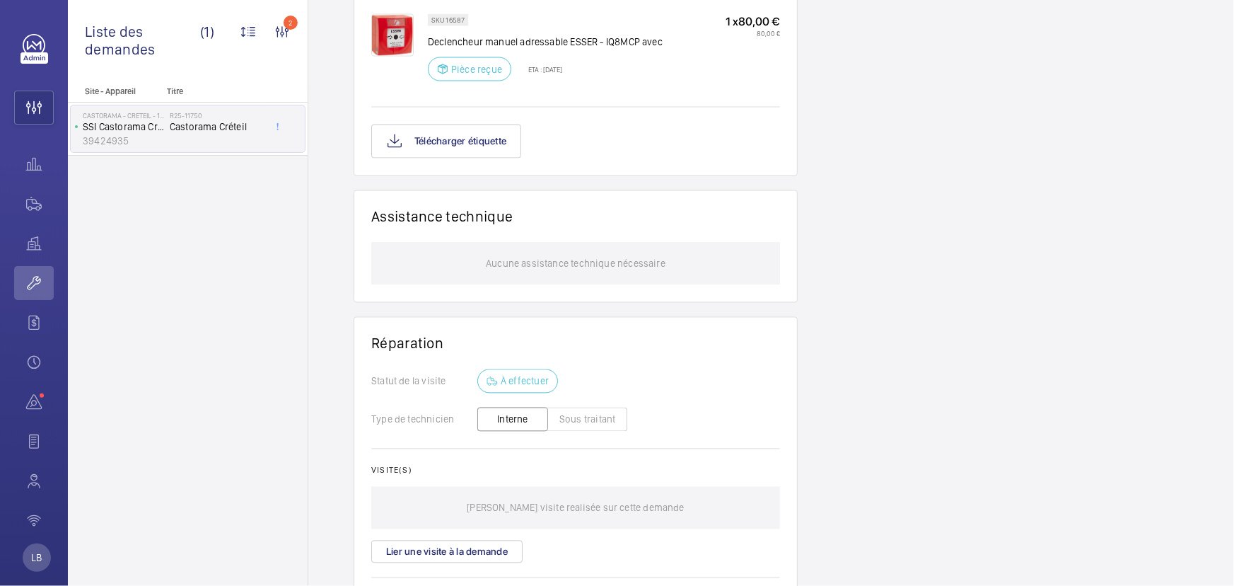
scroll to position [1038, 0]
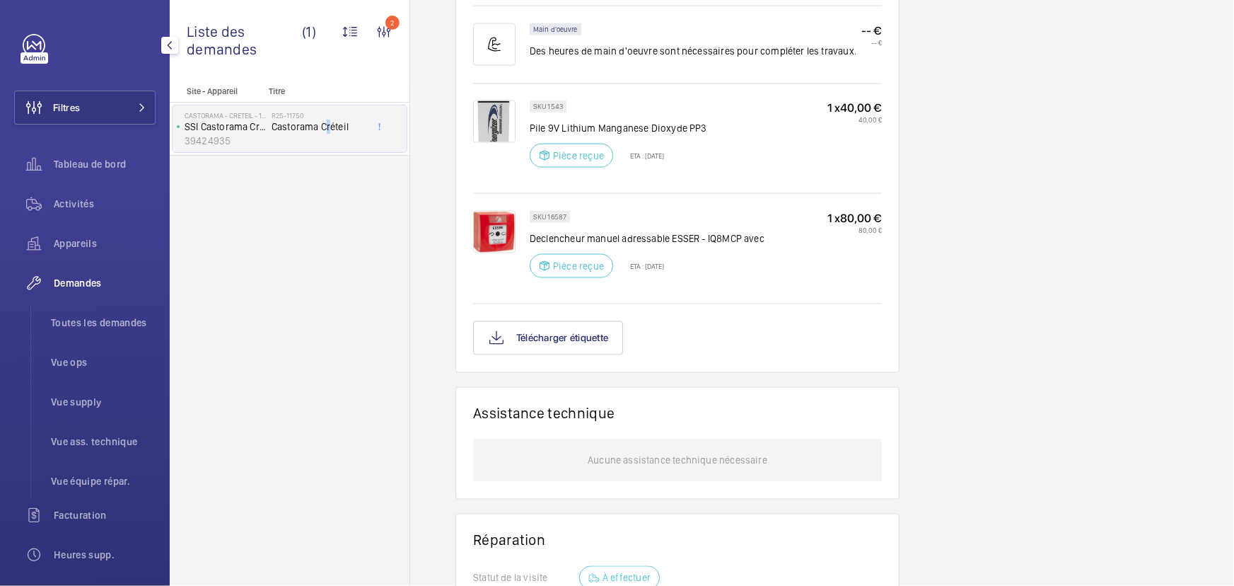
click at [324, 329] on div "Site - Appareil Titre Castorama - CRETEIL - 1440 SSI Castorama Créteil 39424935…" at bounding box center [290, 335] width 240 height 499
click at [358, 177] on div "Site - Appareil Titre Castorama - CRETEIL - 1440 SSI Castorama Créteil 39424935…" at bounding box center [290, 335] width 240 height 499
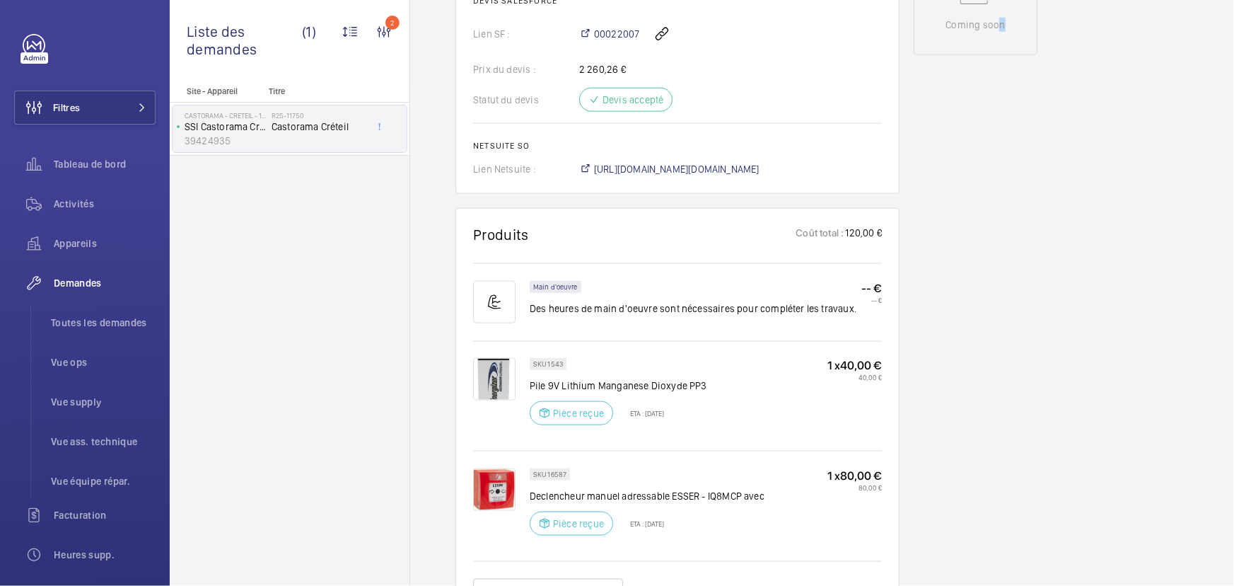
scroll to position [716, 0]
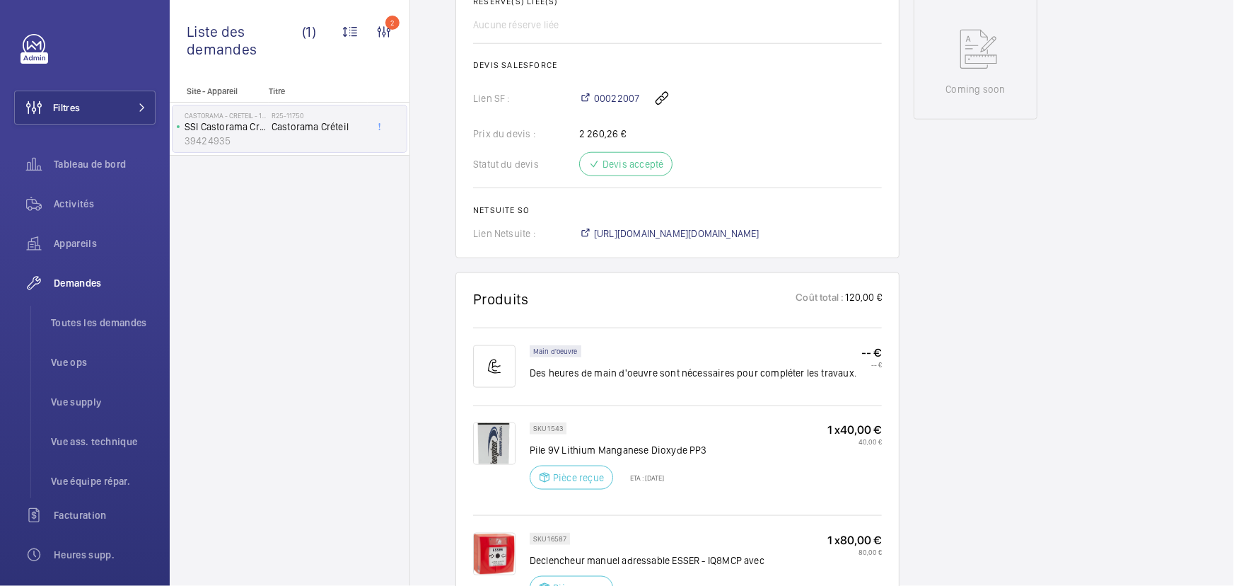
click at [389, 309] on div "Site - Appareil Titre Castorama - CRETEIL - 1440 SSI Castorama Créteil 39424935…" at bounding box center [290, 335] width 240 height 499
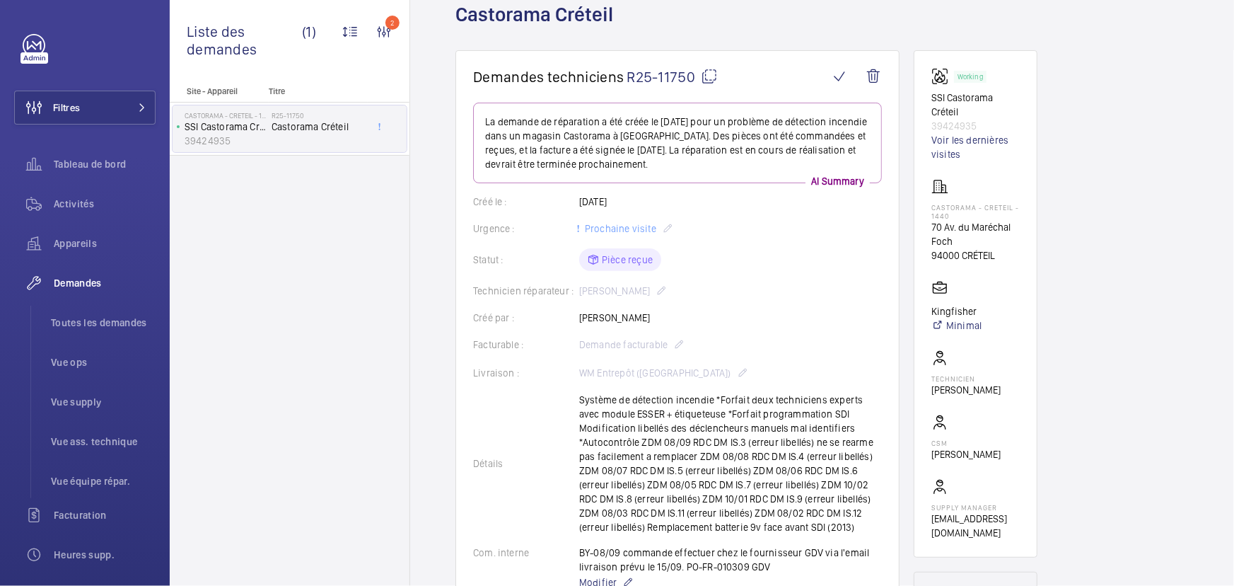
scroll to position [9, 0]
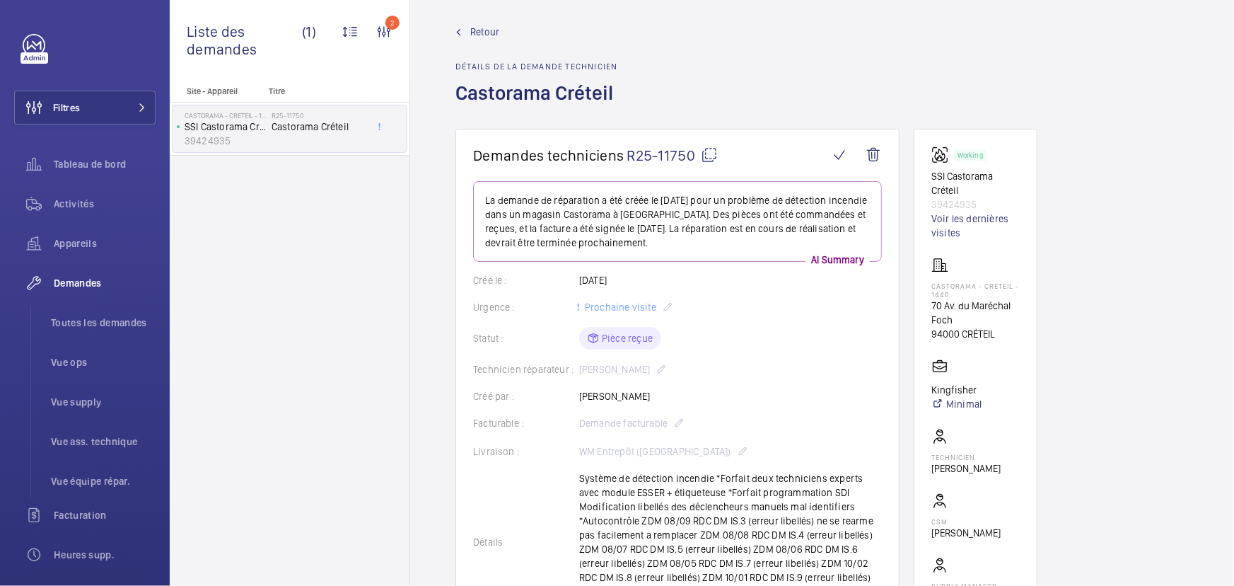
click at [802, 64] on div "Retour Détails de la demande technicien Castorama Créteil" at bounding box center [821, 77] width 733 height 104
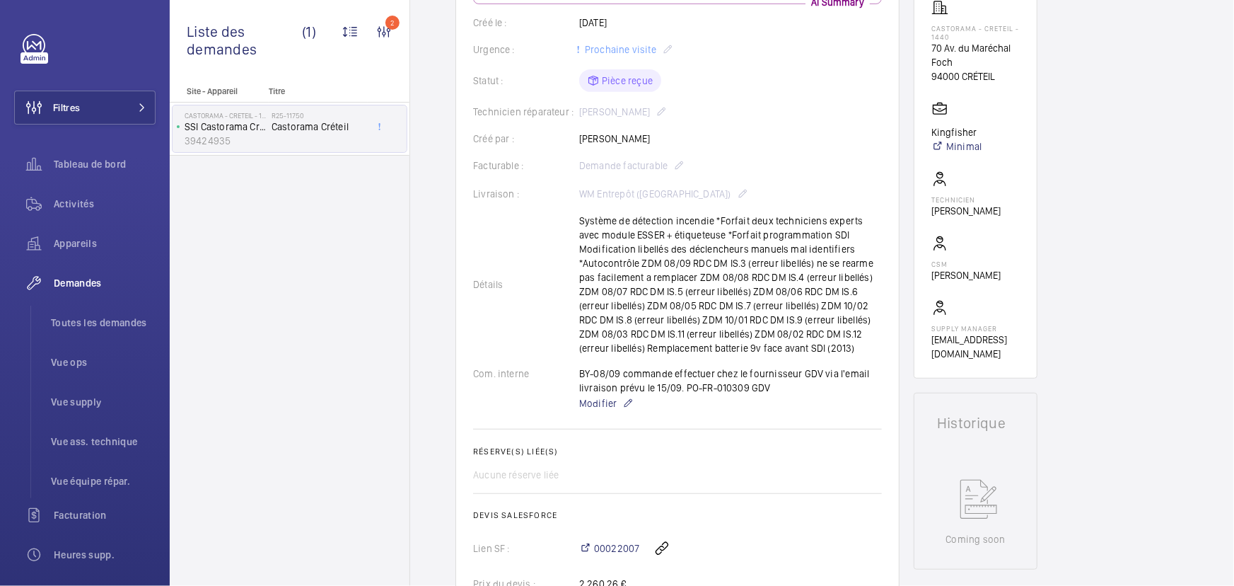
scroll to position [0, 0]
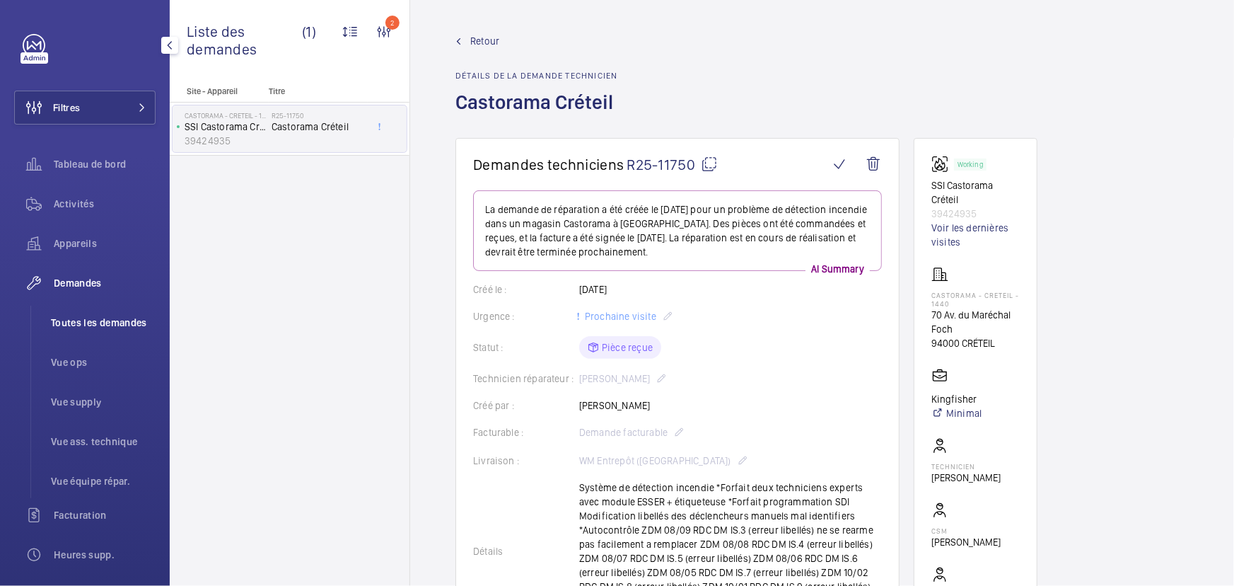
click at [107, 314] on li "Toutes les demandes" at bounding box center [98, 323] width 116 height 34
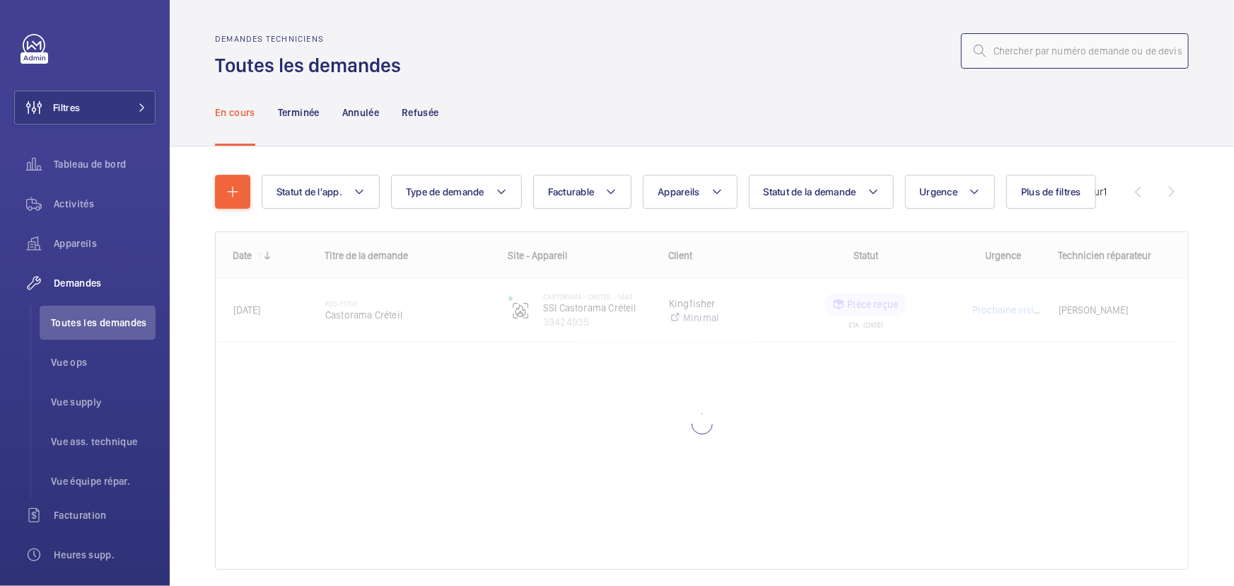
click at [1061, 51] on input "text" at bounding box center [1075, 50] width 228 height 35
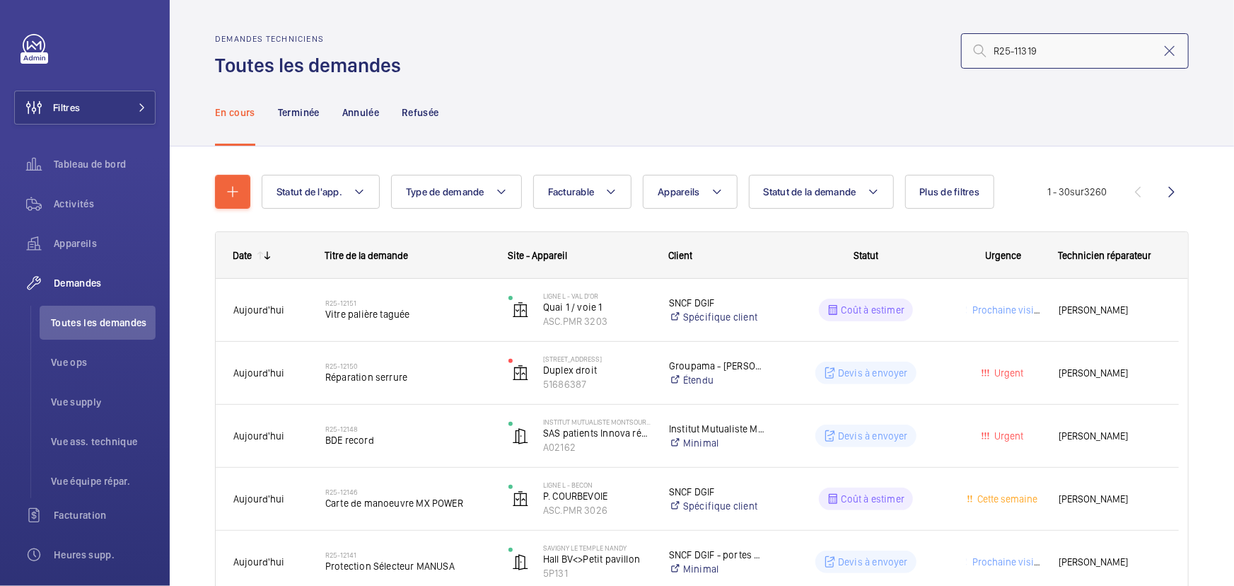
type input "R25-11319"
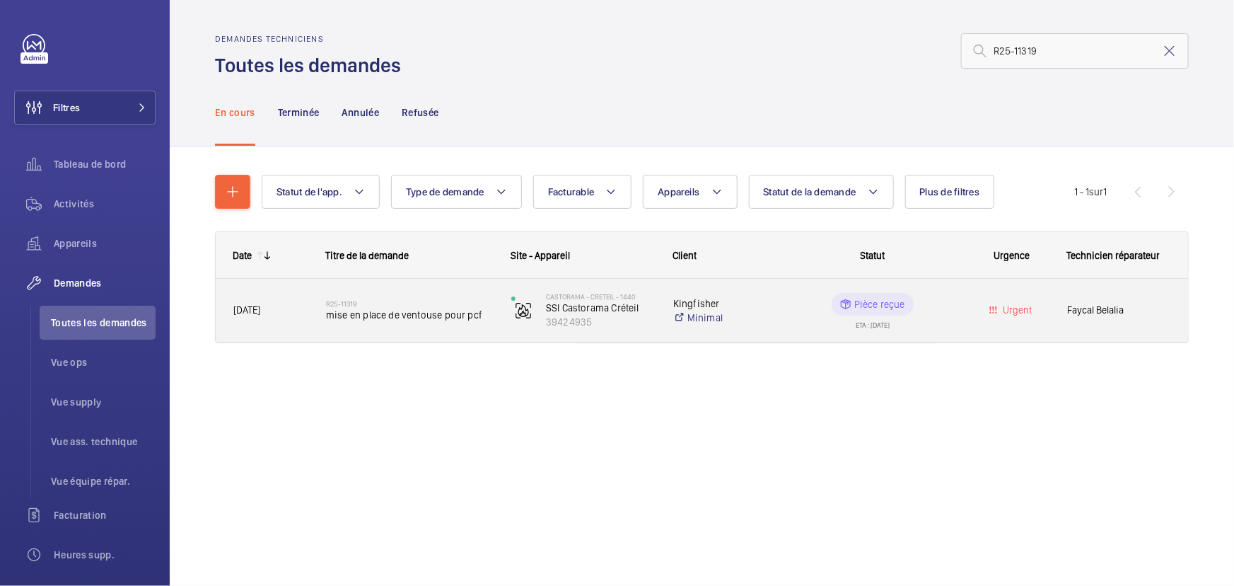
click at [943, 318] on wm-front-pills-cell "Pièce reçue ETA : [DATE]" at bounding box center [872, 310] width 167 height 35
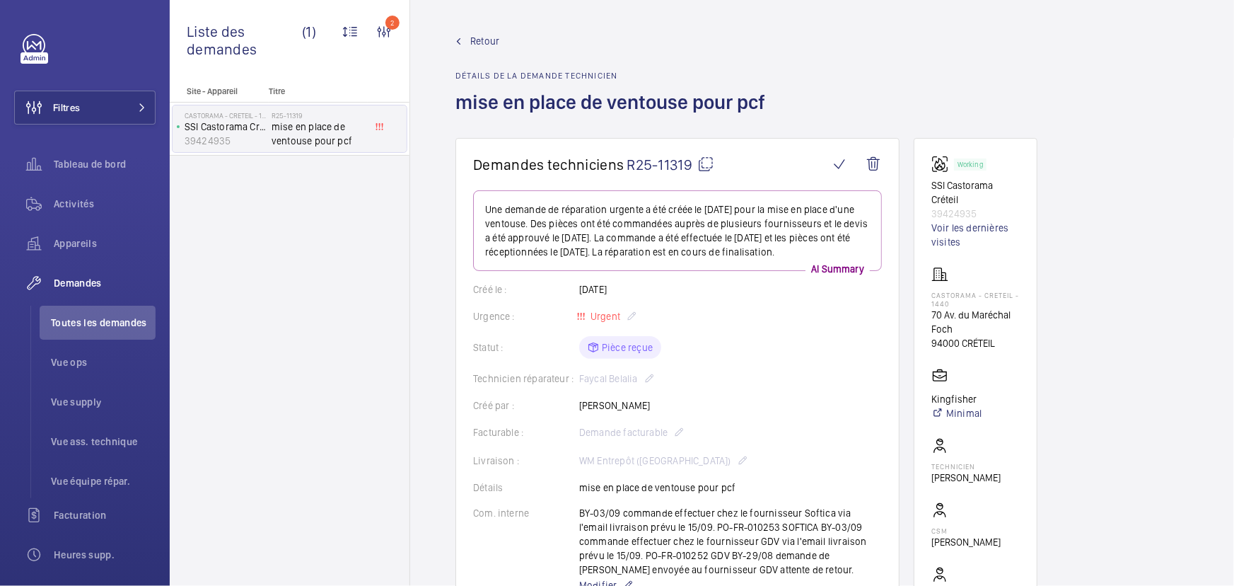
click at [487, 40] on span "Retour" at bounding box center [484, 41] width 29 height 14
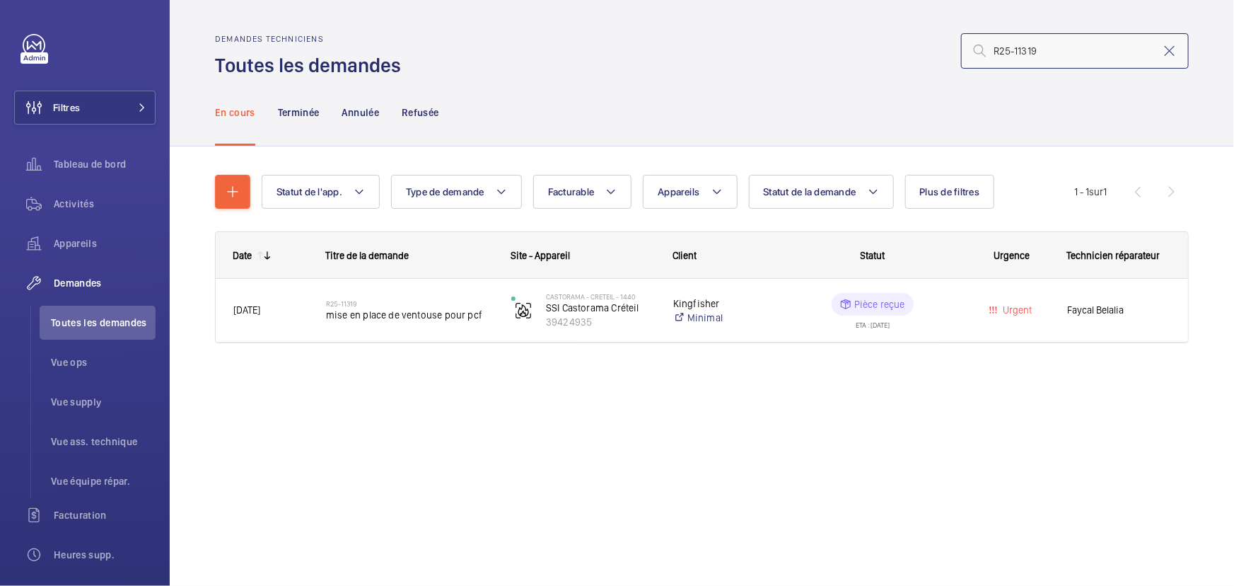
click at [1069, 53] on input "R25-11319" at bounding box center [1075, 50] width 228 height 35
click at [1070, 52] on input "R25-11319" at bounding box center [1075, 50] width 228 height 35
paste input "08098"
type input "R25-08098"
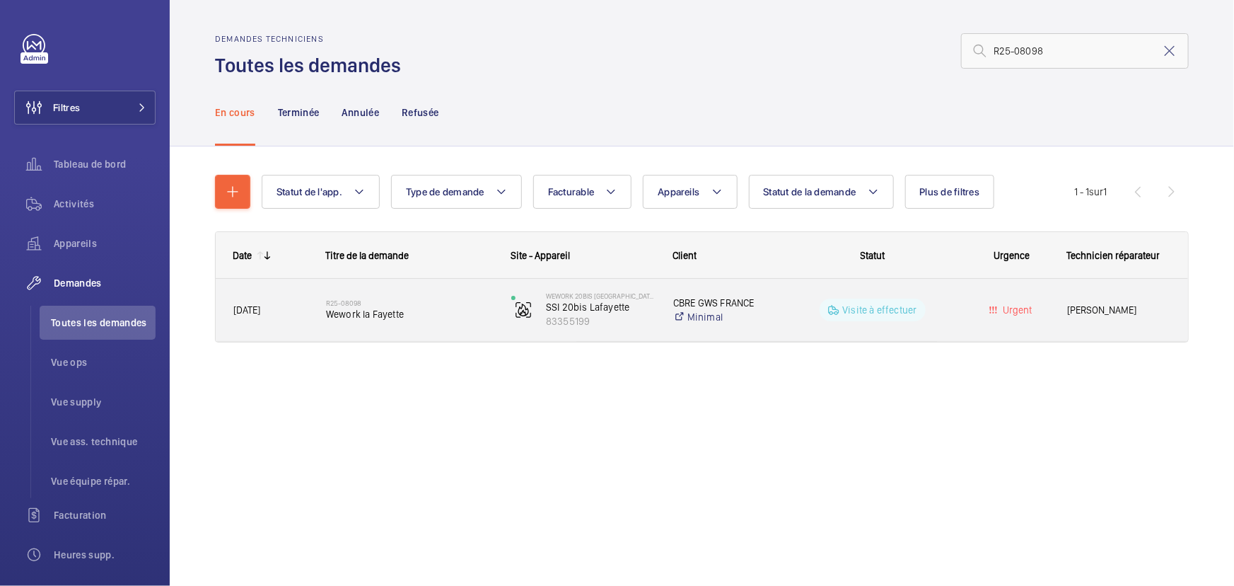
click at [964, 315] on div "Urgent" at bounding box center [1003, 310] width 91 height 45
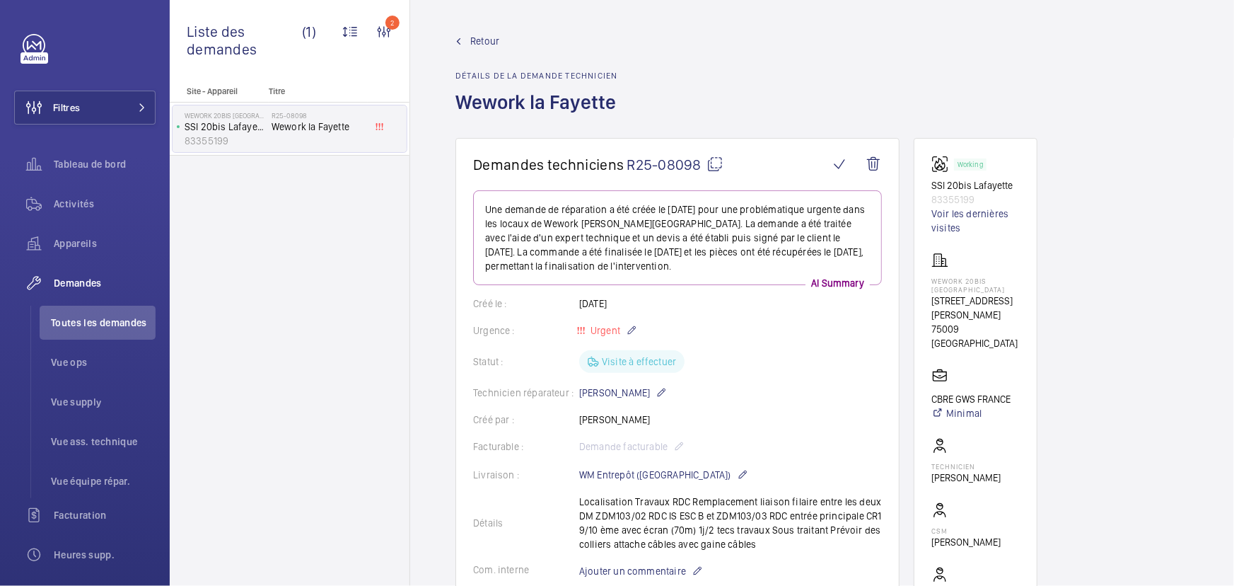
click at [468, 39] on link "Retour" at bounding box center [539, 41] width 169 height 14
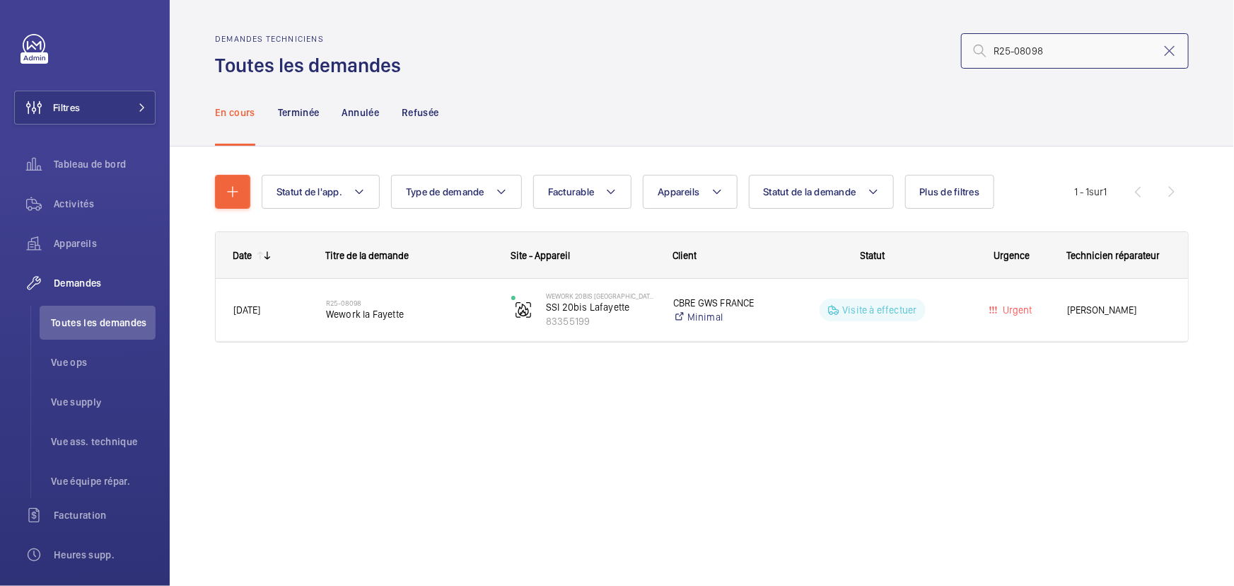
click at [1098, 60] on input "R25-08098" at bounding box center [1075, 50] width 228 height 35
paste input "11750"
type input "R25-11750"
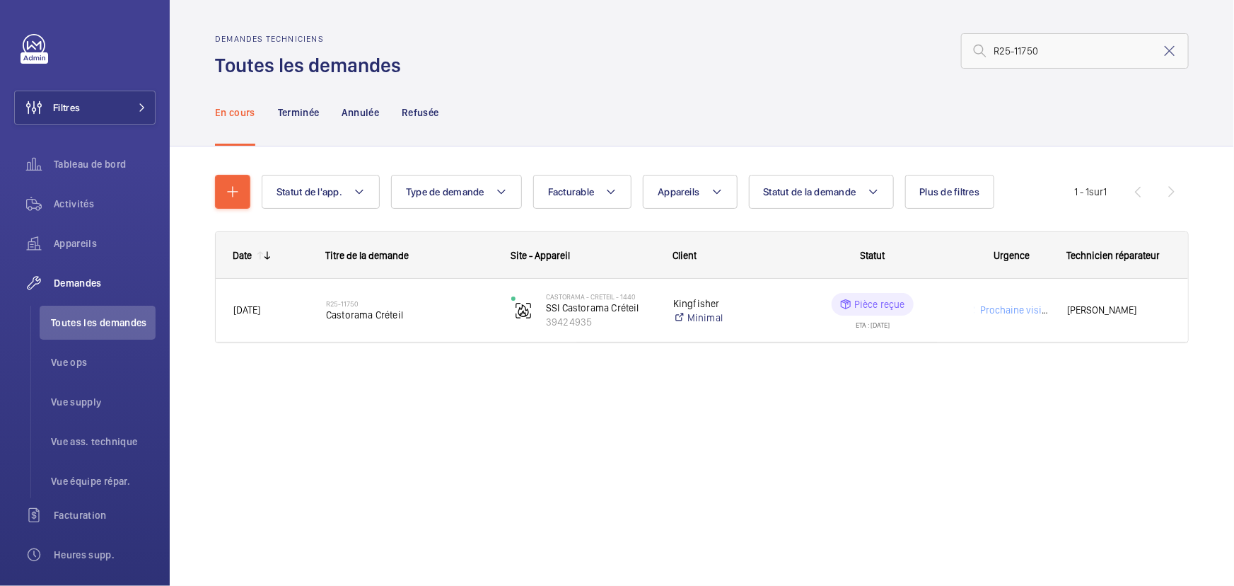
click at [1169, 50] on mat-icon at bounding box center [1169, 50] width 17 height 17
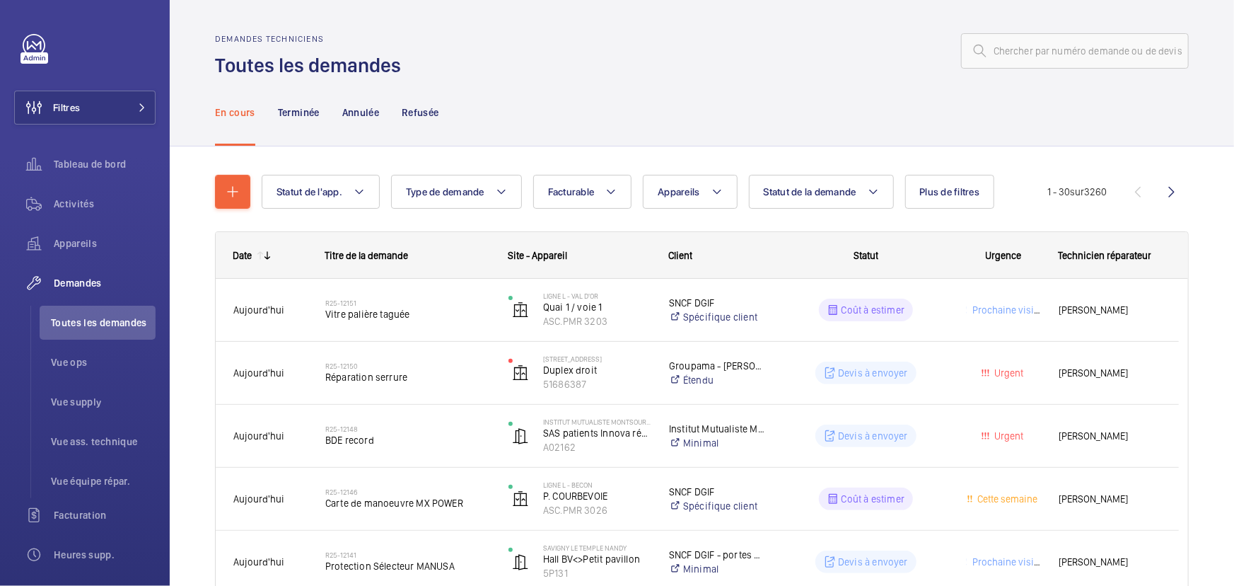
click at [685, 92] on div "En cours Terminée Annulée Refusée" at bounding box center [702, 111] width 974 height 67
click at [1083, 33] on input "text" at bounding box center [1075, 50] width 228 height 35
paste input "R25-07478"
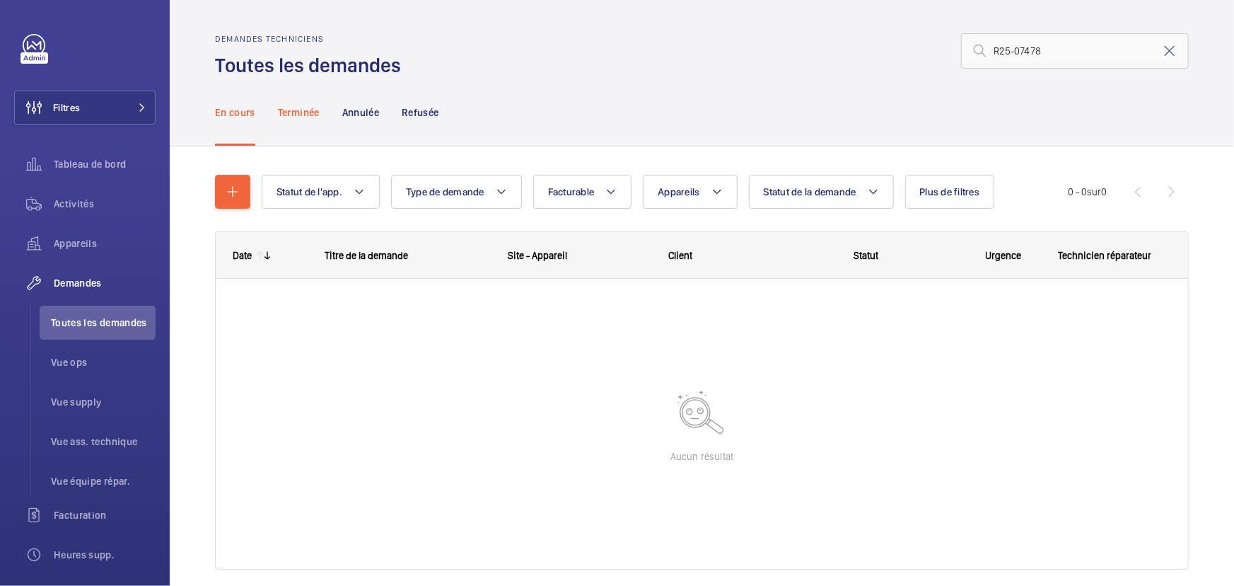
click at [291, 118] on p "Terminée" at bounding box center [299, 112] width 42 height 14
click at [1065, 47] on input "R25-07478" at bounding box center [1075, 50] width 228 height 35
click at [989, 52] on input "R25-07478" at bounding box center [1075, 50] width 228 height 35
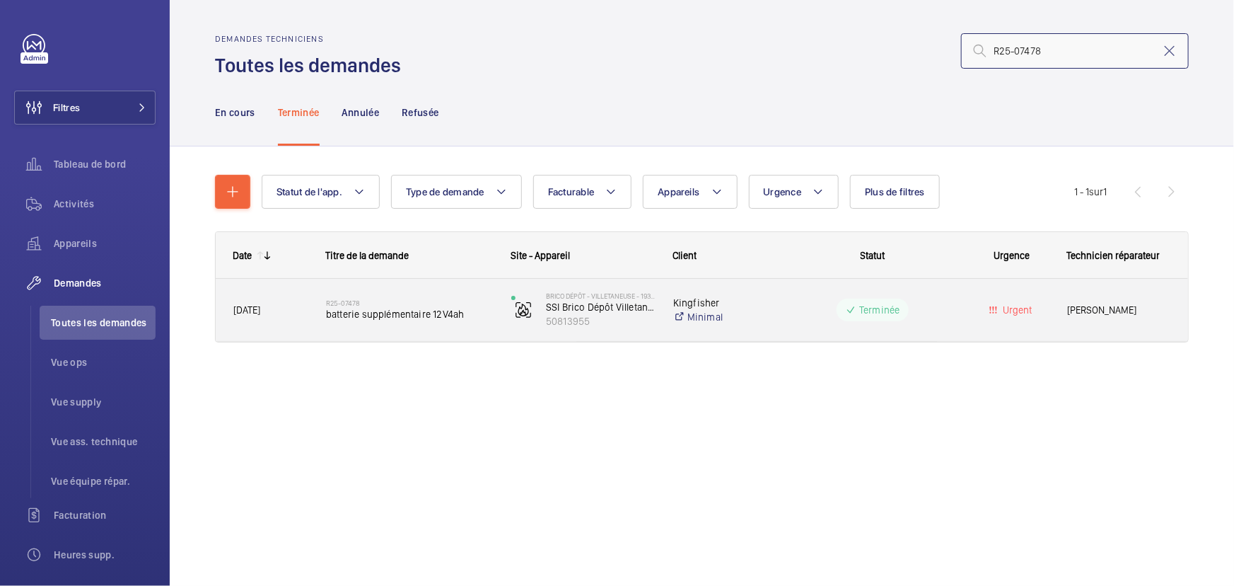
type input "R25-07478"
click at [941, 294] on div "Terminée" at bounding box center [864, 309] width 184 height 51
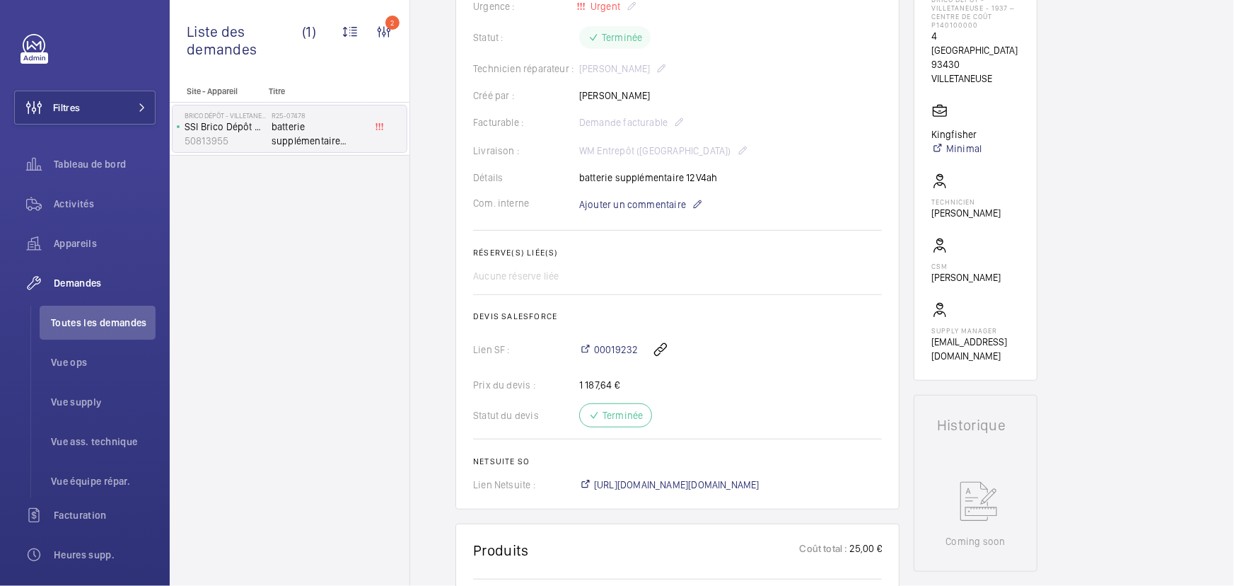
scroll to position [417, 0]
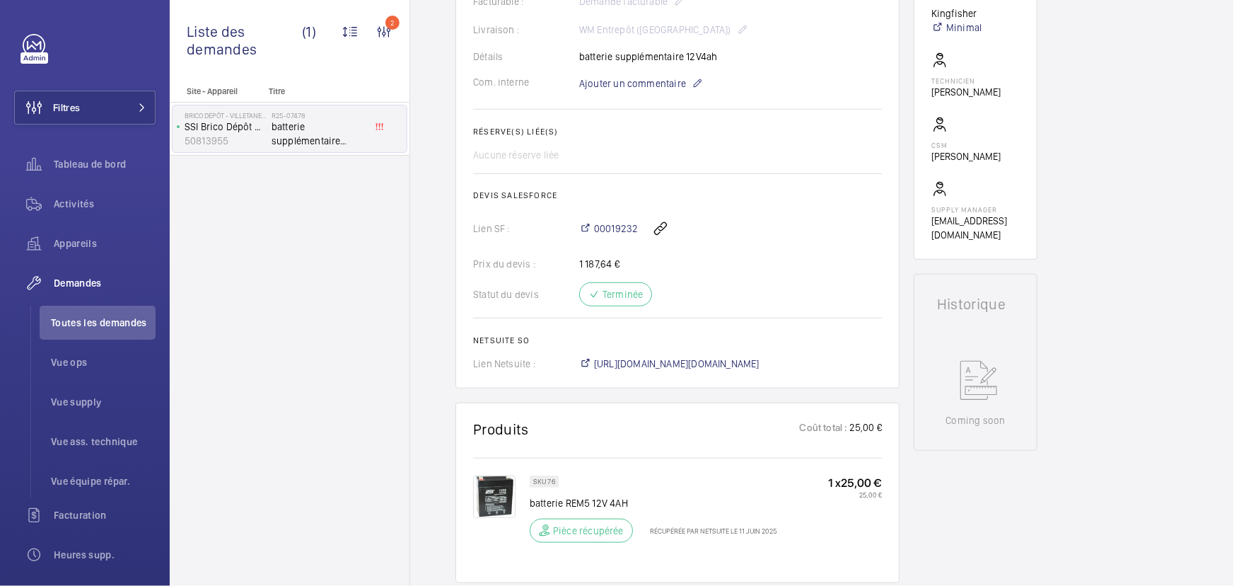
click at [827, 236] on div "00019232" at bounding box center [730, 228] width 303 height 34
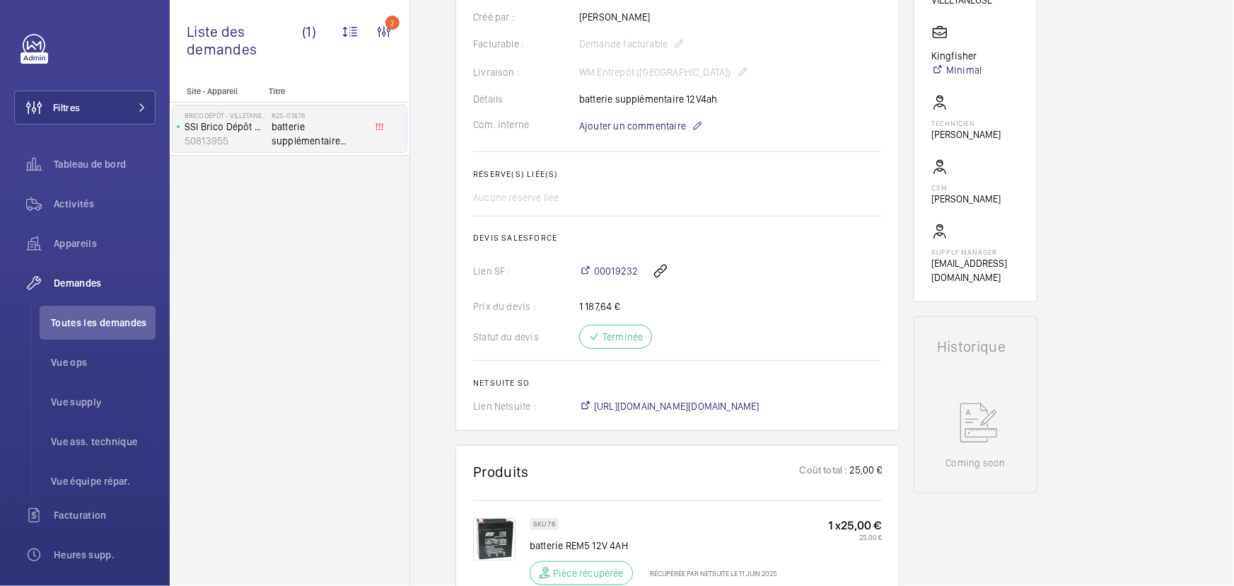
scroll to position [352, 0]
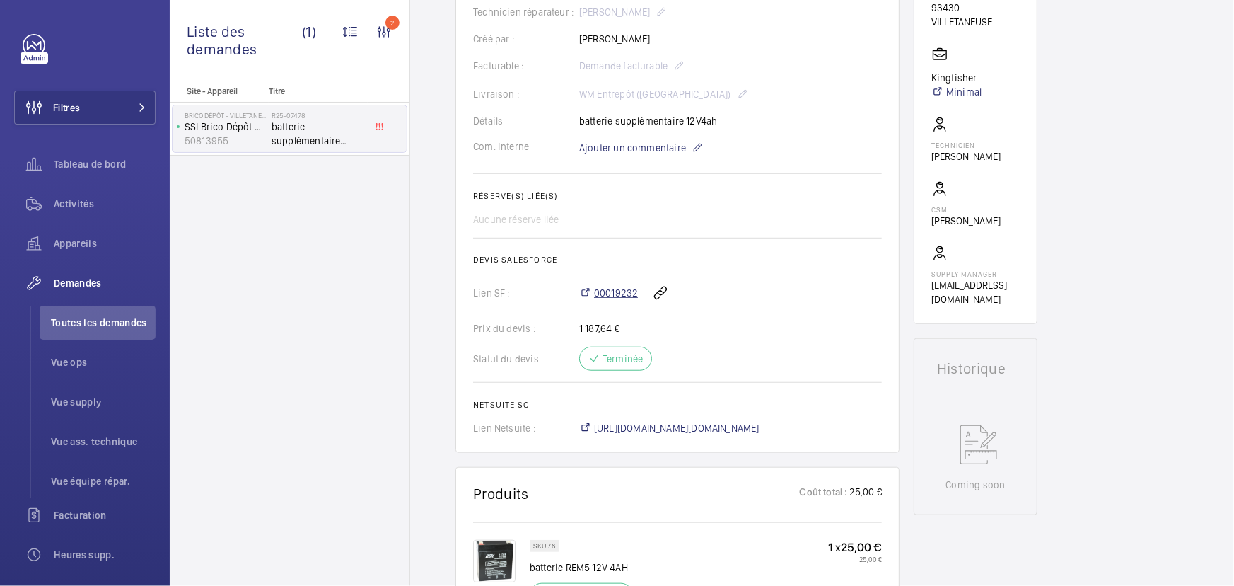
click at [620, 292] on span "00019232" at bounding box center [616, 293] width 44 height 14
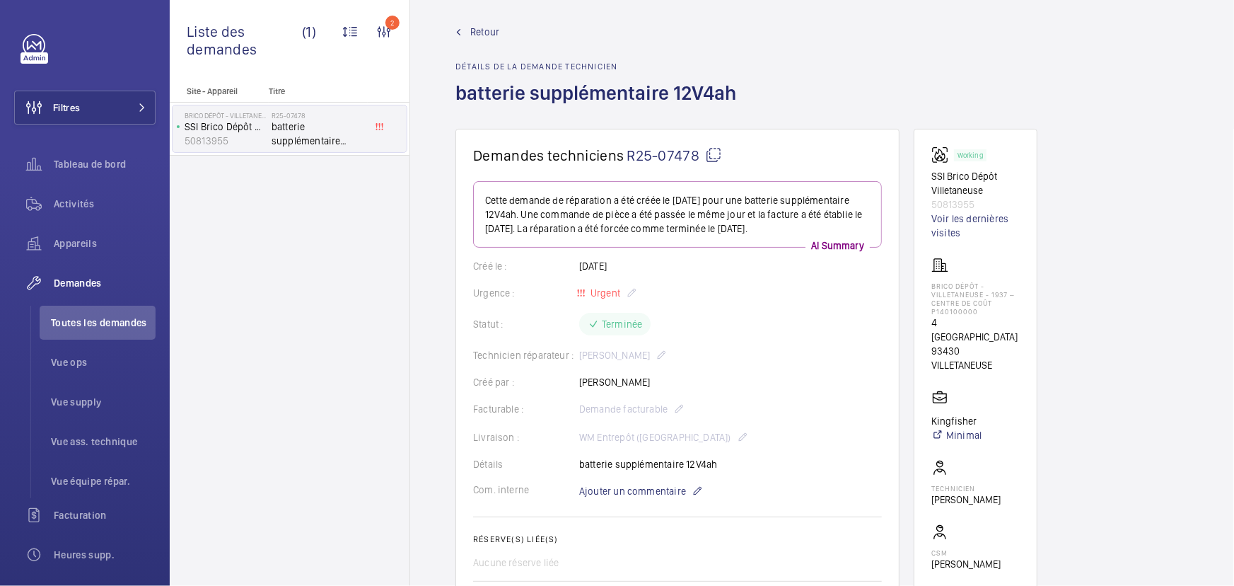
scroll to position [0, 0]
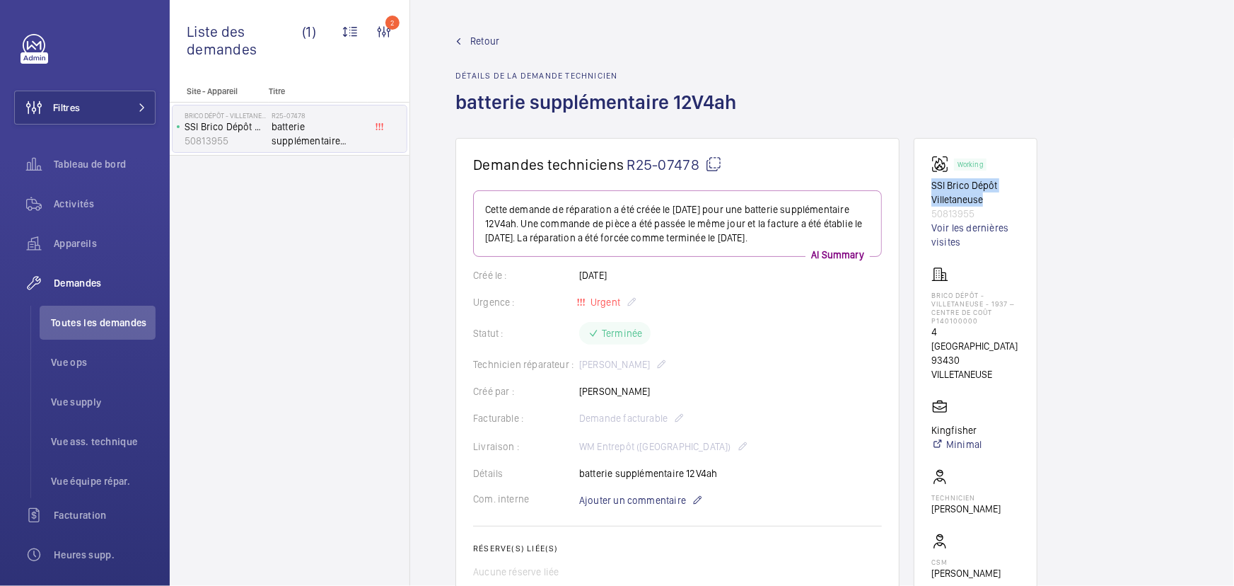
drag, startPoint x: 931, startPoint y: 184, endPoint x: 1006, endPoint y: 197, distance: 76.2
click at [1006, 197] on p "SSI Brico Dépôt Villetaneuse" at bounding box center [975, 192] width 88 height 28
copy p "SSI Brico Dépôt Villetaneuse"
click at [868, 59] on div "Retour Détails de la demande technicien batterie supplémentaire 12V4ah" at bounding box center [821, 86] width 733 height 104
click at [348, 261] on div "Site - Appareil Titre Brico Dépôt - VILLETANEUSE - 1937 – centre de coût P14010…" at bounding box center [290, 335] width 240 height 499
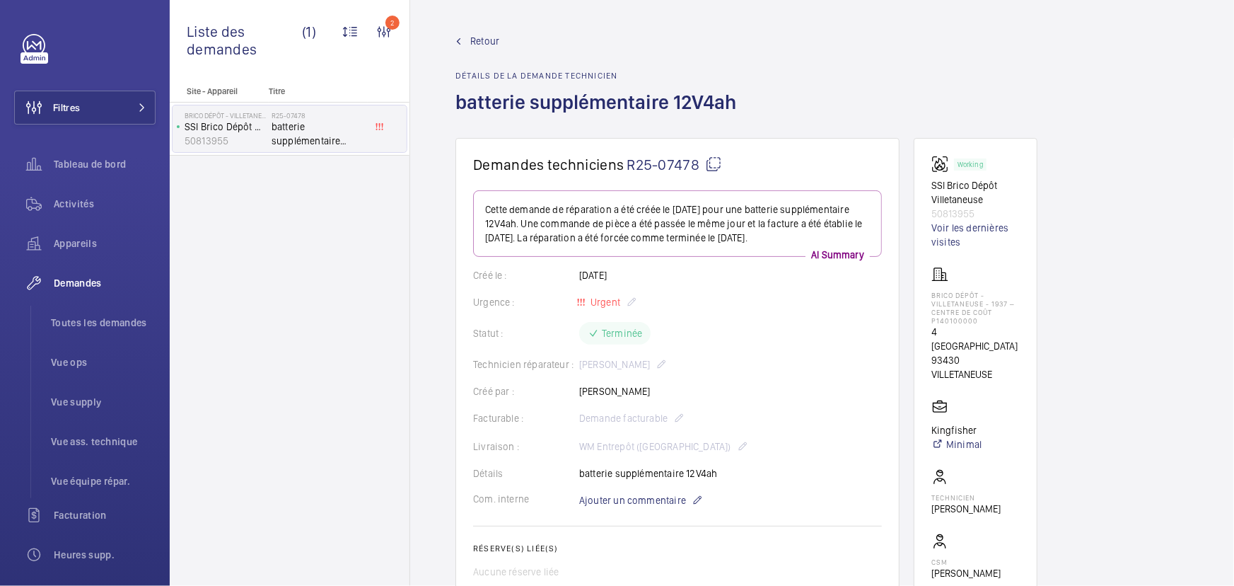
click at [388, 255] on div "Site - Appareil Titre Brico Dépôt - VILLETANEUSE - 1937 – centre de coût P14010…" at bounding box center [290, 335] width 240 height 499
drag, startPoint x: 84, startPoint y: 320, endPoint x: 76, endPoint y: 322, distance: 8.7
click at [84, 320] on span "Toutes les demandes" at bounding box center [103, 322] width 105 height 14
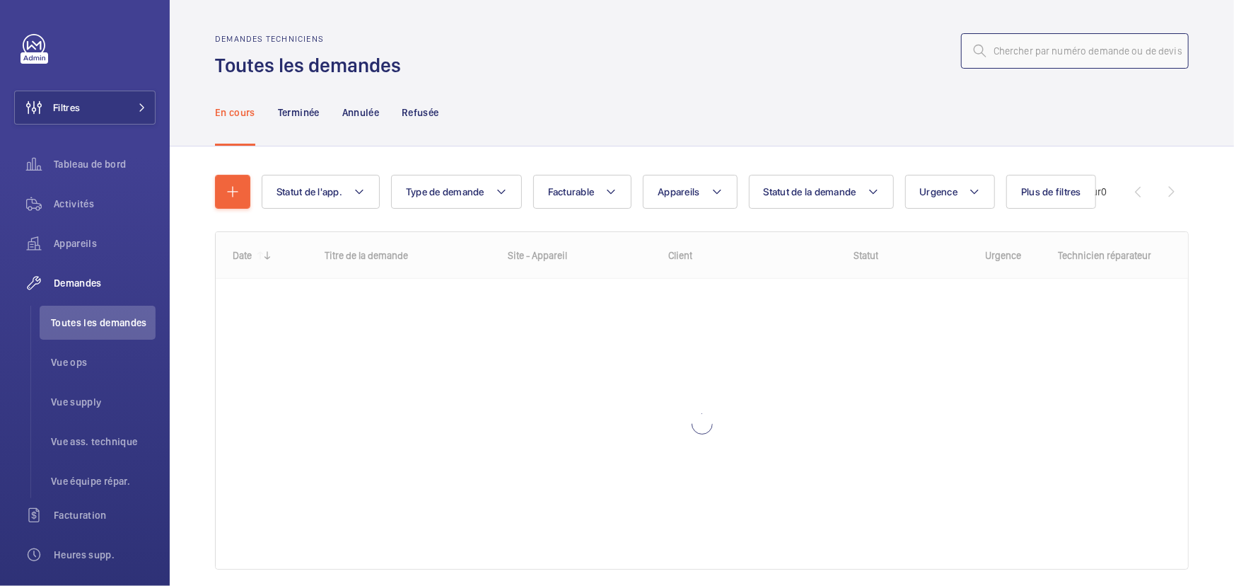
click at [1050, 52] on input "text" at bounding box center [1075, 50] width 228 height 35
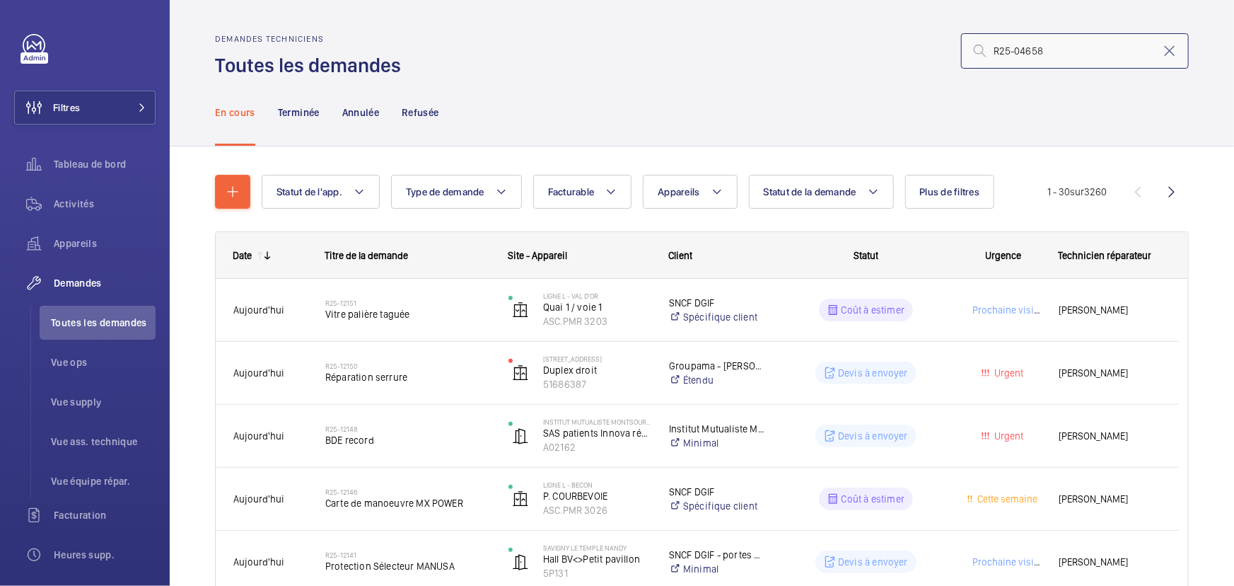
type input "R25-04658"
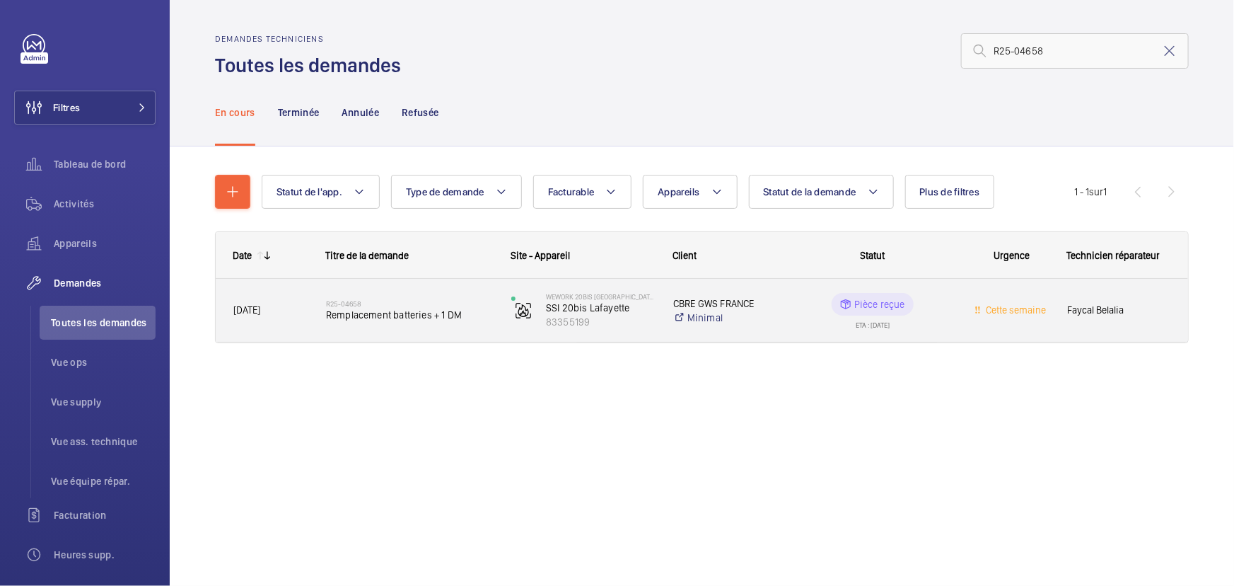
click at [951, 314] on wm-front-pills-cell "Pièce reçue ETA : [DATE]" at bounding box center [872, 310] width 167 height 35
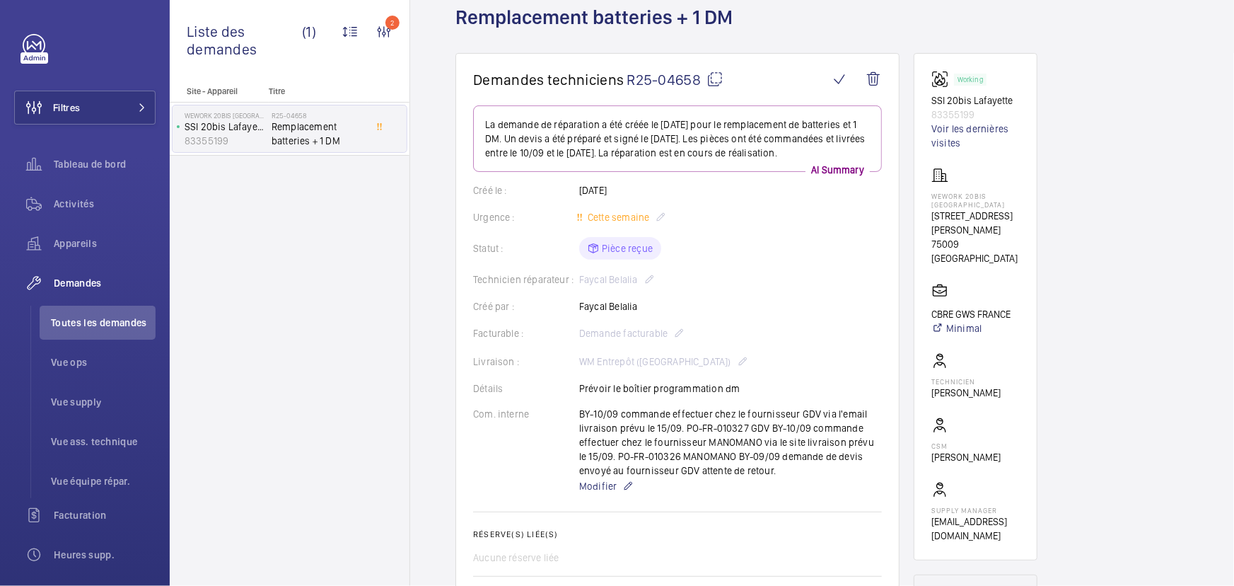
scroll to position [321, 0]
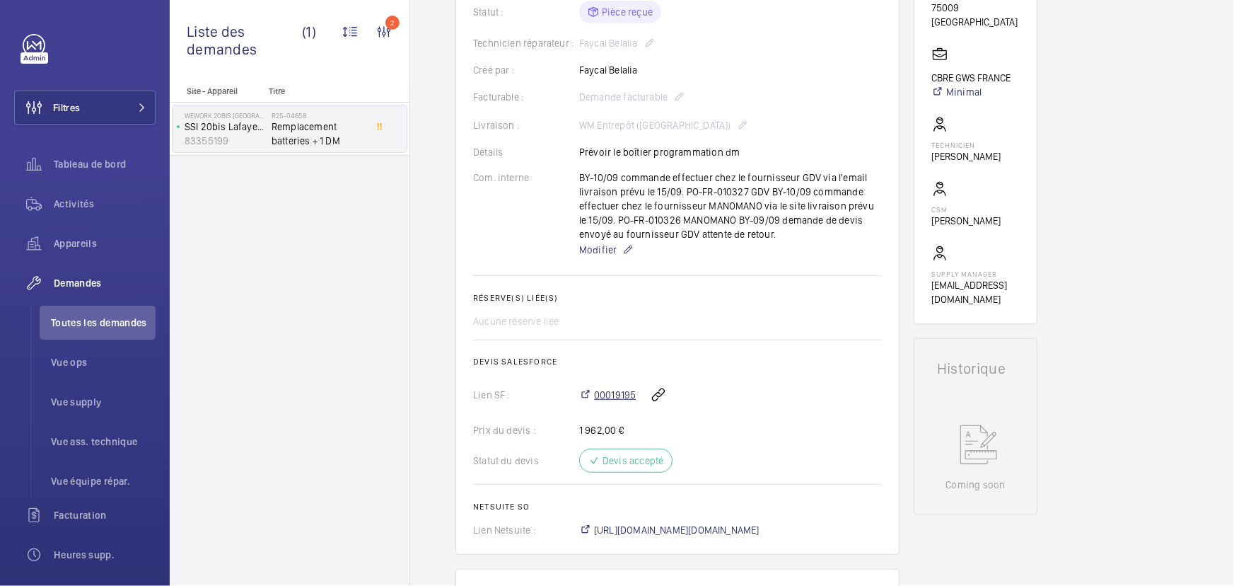
click at [624, 396] on span "00019195" at bounding box center [615, 395] width 42 height 14
